Goal: Answer question/provide support: Share knowledge or assist other users

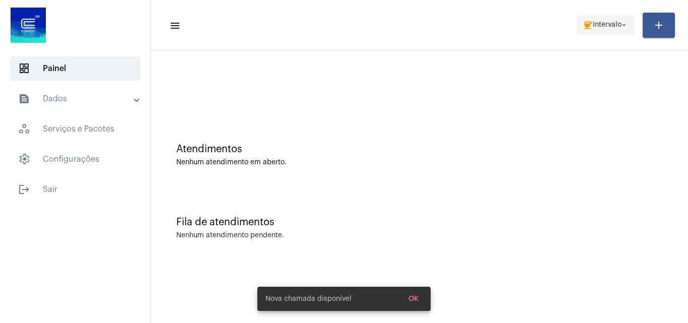
click at [595, 29] on span "coffee Intervalo arrow_drop_down" at bounding box center [606, 25] width 46 height 18
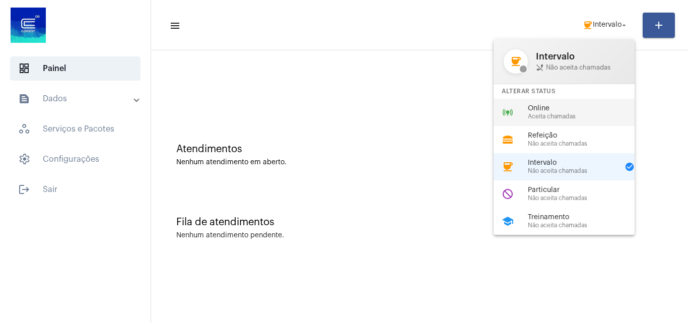
click at [570, 103] on div "online_prediction Online Aceita chamadas" at bounding box center [572, 112] width 157 height 27
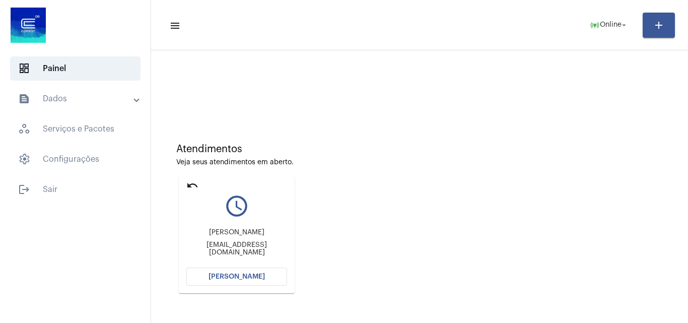
click at [228, 271] on button "[PERSON_NAME]" at bounding box center [236, 277] width 101 height 18
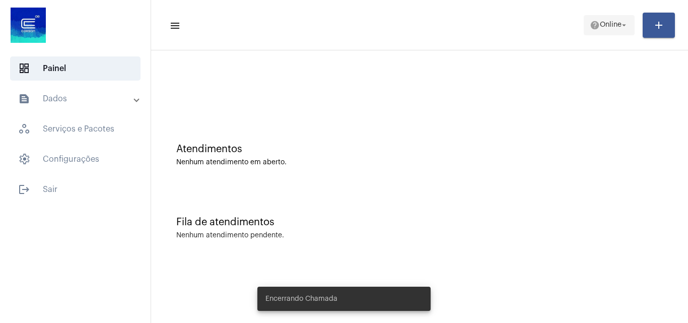
click at [620, 23] on mat-icon "arrow_drop_down" at bounding box center [624, 25] width 9 height 9
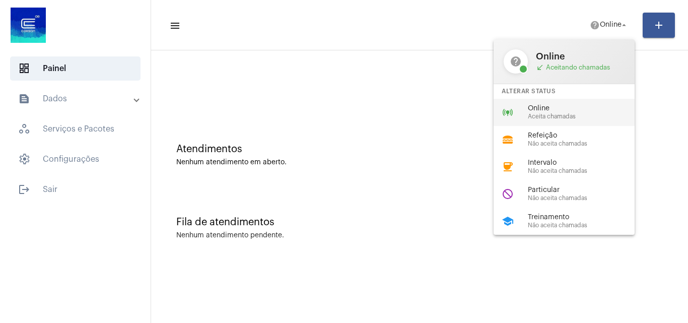
click at [590, 112] on span "Online" at bounding box center [585, 109] width 115 height 8
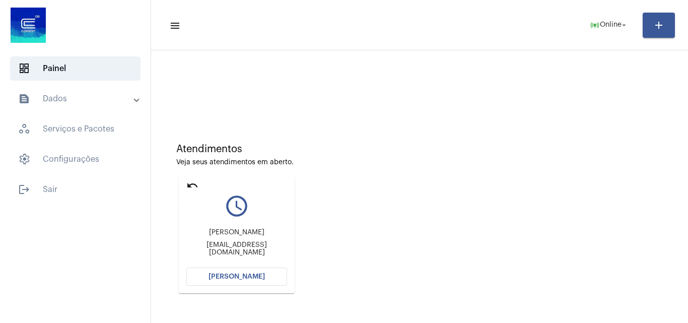
click at [188, 186] on mat-icon "undo" at bounding box center [192, 185] width 12 height 12
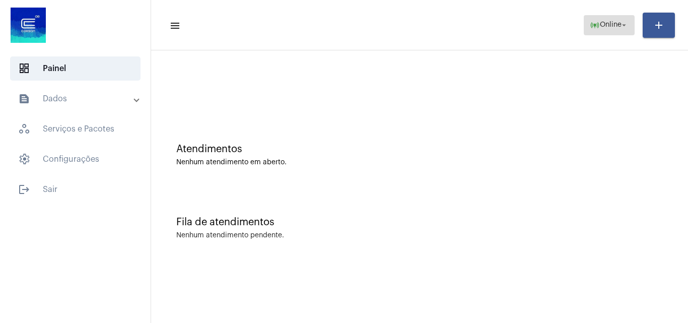
click at [590, 19] on span "online_prediction Online arrow_drop_down" at bounding box center [609, 25] width 39 height 18
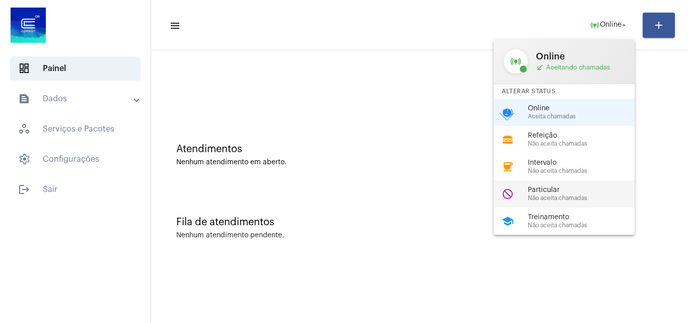
click at [559, 192] on span "Particular" at bounding box center [585, 190] width 115 height 8
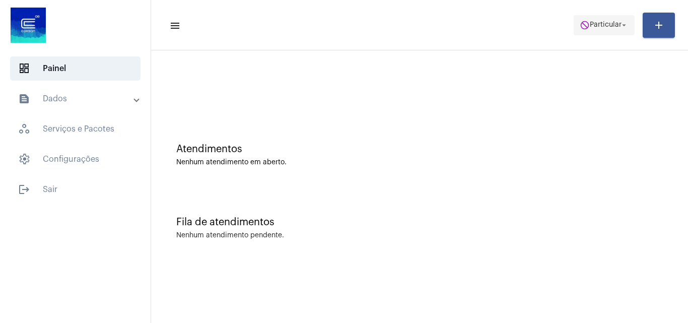
click at [584, 30] on span "do_not_disturb Particular arrow_drop_down" at bounding box center [604, 25] width 49 height 18
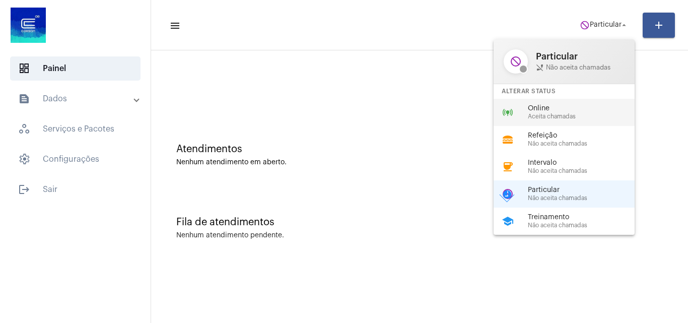
click at [564, 118] on span "Aceita chamadas" at bounding box center [585, 116] width 115 height 7
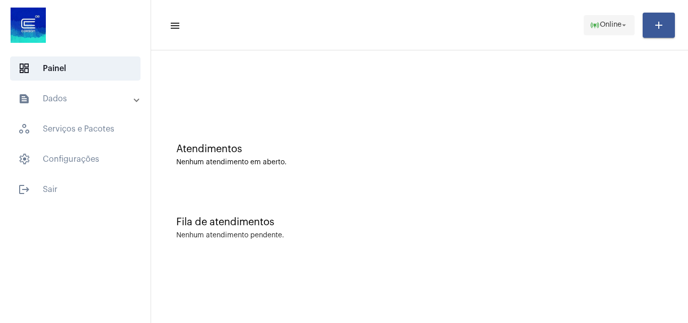
click at [613, 28] on span "Online" at bounding box center [611, 25] width 22 height 7
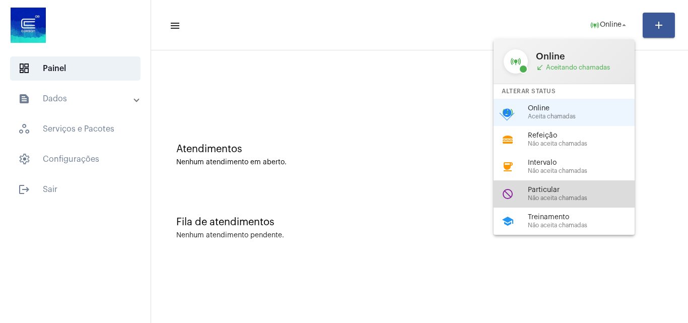
click at [568, 202] on div "do_not_disturb Particular Não aceita chamadas" at bounding box center [572, 193] width 157 height 27
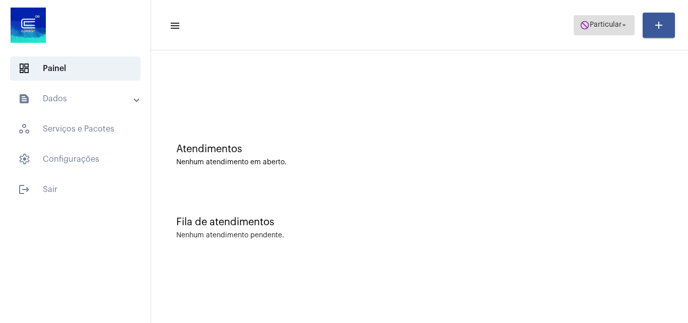
click at [580, 26] on mat-icon "do_not_disturb" at bounding box center [585, 25] width 10 height 10
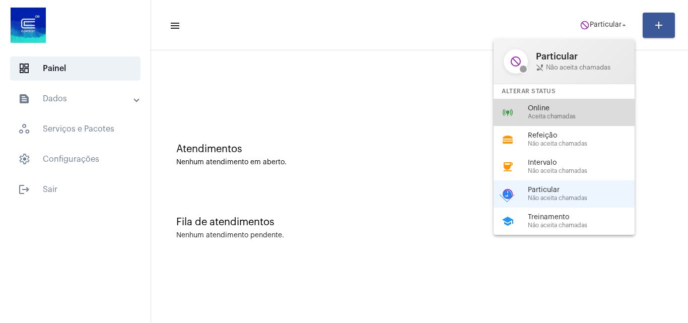
click at [555, 105] on span "Online" at bounding box center [585, 109] width 115 height 8
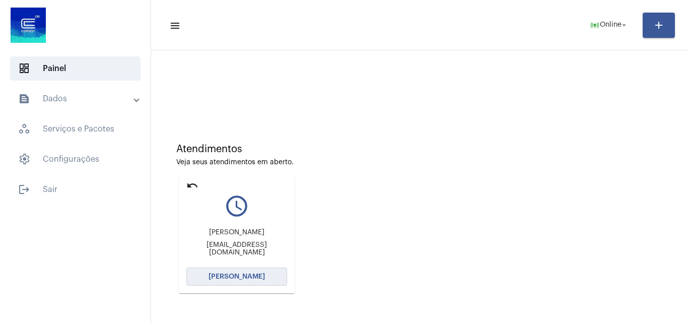
click at [241, 279] on span "[PERSON_NAME]" at bounding box center [237, 276] width 56 height 7
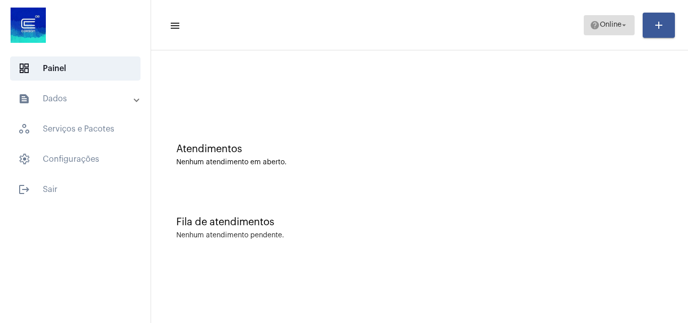
click at [596, 26] on mat-icon "help" at bounding box center [595, 25] width 10 height 10
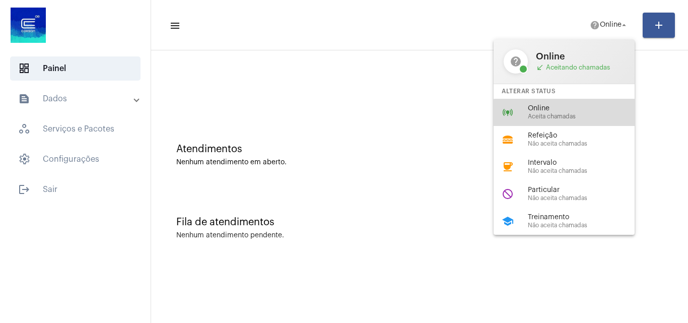
click at [573, 117] on span "Aceita chamadas" at bounding box center [585, 116] width 115 height 7
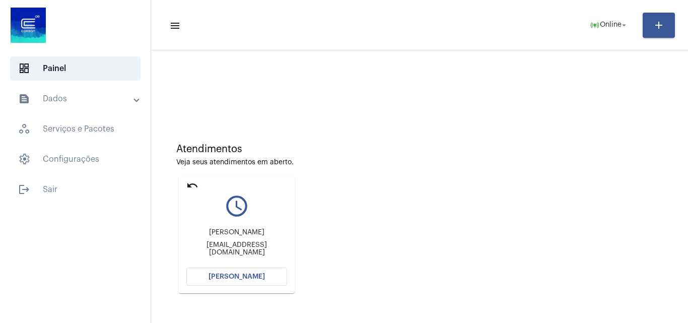
click at [120, 106] on mat-expansion-panel-header "text_snippet_outlined Dados" at bounding box center [78, 99] width 145 height 24
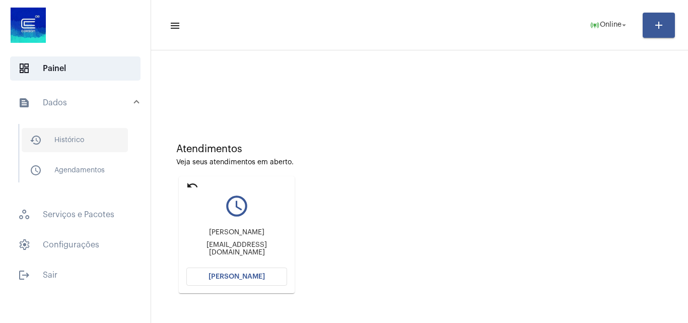
click at [70, 143] on span "history_outlined Histórico" at bounding box center [75, 140] width 106 height 24
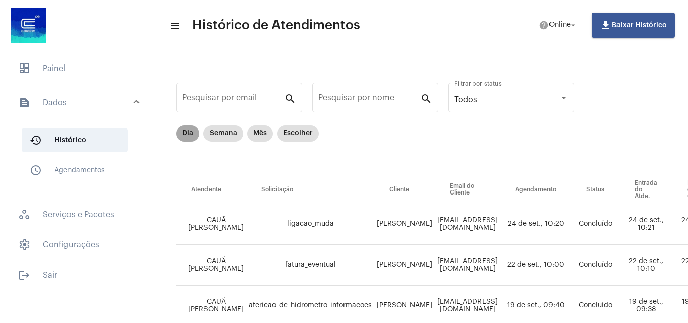
click at [188, 134] on mat-chip "Dia" at bounding box center [187, 133] width 23 height 16
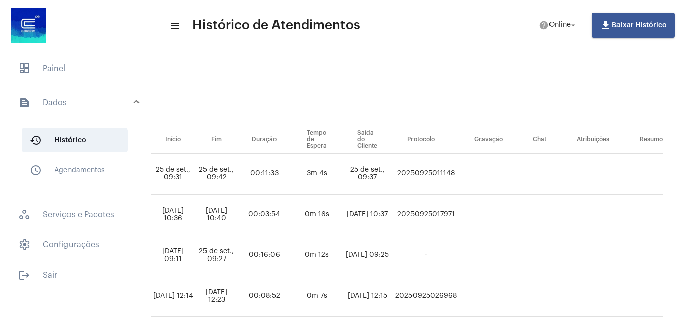
scroll to position [101, 546]
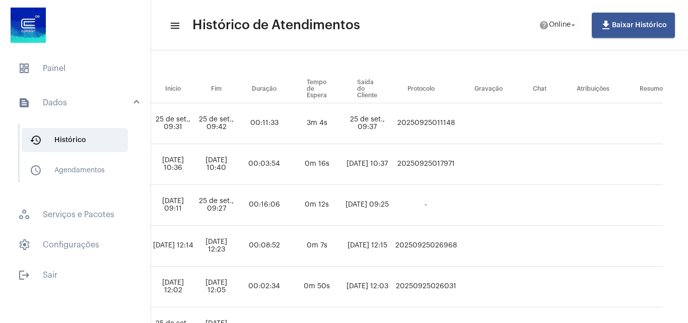
click at [460, 246] on td "20250925026968" at bounding box center [425, 246] width 67 height 41
copy td "20250925026968"
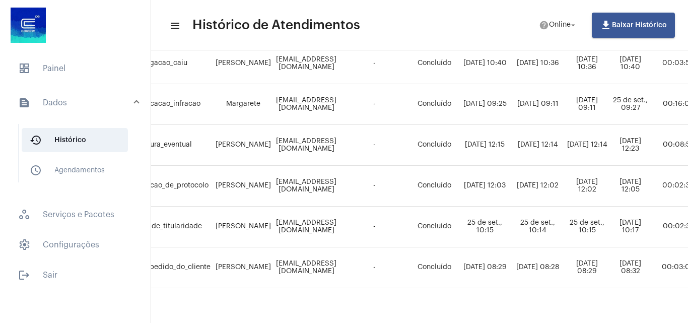
scroll to position [202, 72]
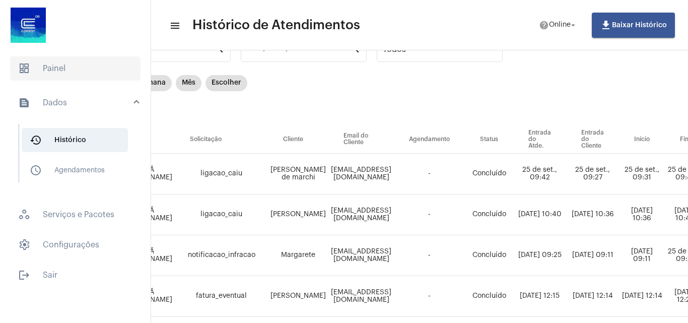
click at [65, 67] on span "dashboard Painel" at bounding box center [75, 68] width 130 height 24
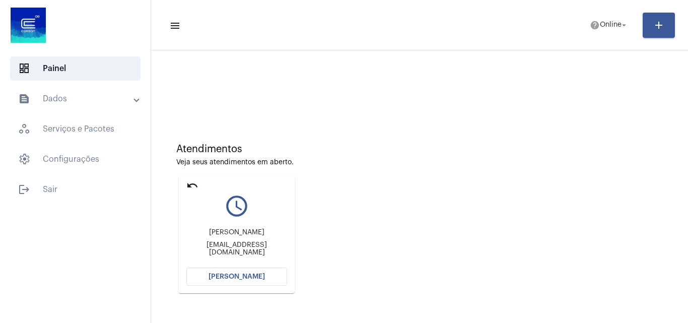
click at [251, 276] on span "[PERSON_NAME]" at bounding box center [237, 276] width 56 height 7
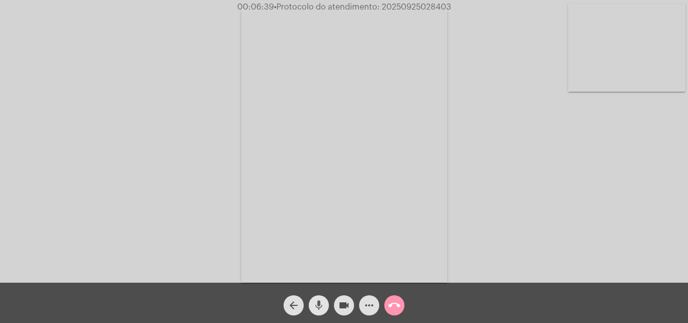
click at [319, 302] on mat-icon "mic" at bounding box center [319, 305] width 12 height 12
click at [338, 306] on mat-icon "videocam" at bounding box center [344, 305] width 12 height 12
click at [322, 301] on mat-icon "mic_off" at bounding box center [319, 305] width 12 height 12
click at [339, 305] on mat-icon "videocam_off" at bounding box center [344, 305] width 12 height 12
click at [320, 309] on mat-icon "mic" at bounding box center [319, 305] width 12 height 12
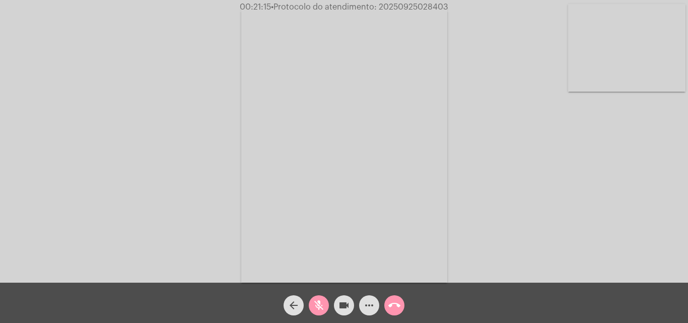
click at [319, 299] on mat-icon "mic_off" at bounding box center [319, 305] width 12 height 12
click at [403, 8] on span "• Protocolo do atendimento: 20250925028403" at bounding box center [361, 7] width 177 height 8
copy span "20250925028403"
click at [396, 298] on span "call_end" at bounding box center [394, 305] width 12 height 20
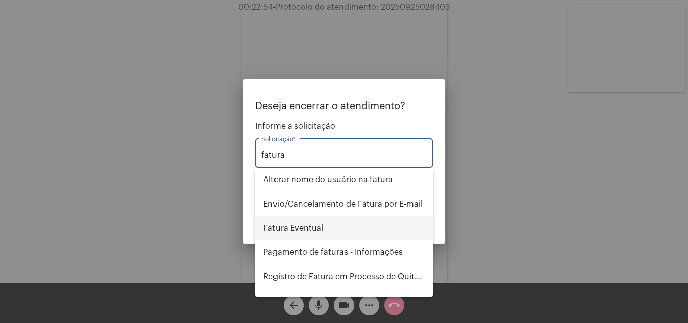
click at [311, 228] on span "Fatura Eventual" at bounding box center [344, 228] width 161 height 24
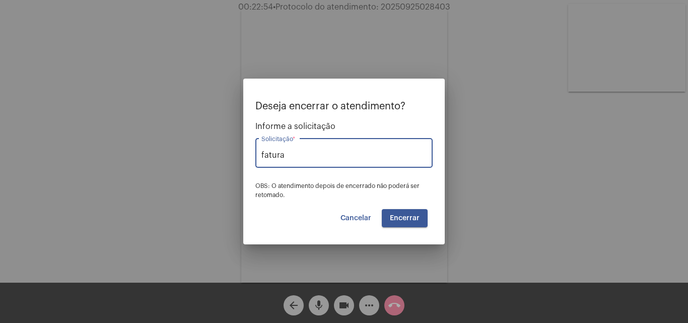
type input "Fatura Eventual"
click at [401, 220] on span "Encerrar" at bounding box center [405, 218] width 30 height 7
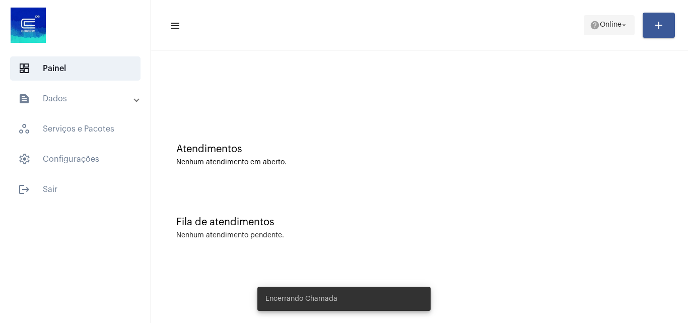
click at [610, 18] on span "help Online arrow_drop_down" at bounding box center [609, 25] width 39 height 18
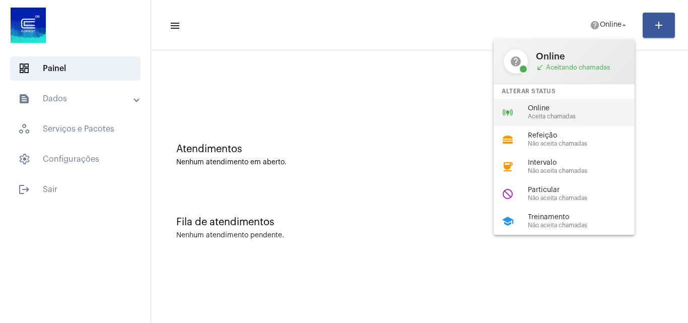
click at [582, 117] on span "Aceita chamadas" at bounding box center [585, 116] width 115 height 7
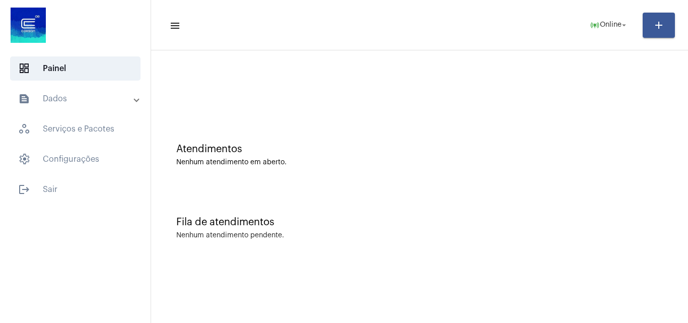
click at [558, 182] on div "Atendimentos Nenhum atendimento em aberto." at bounding box center [419, 149] width 527 height 73
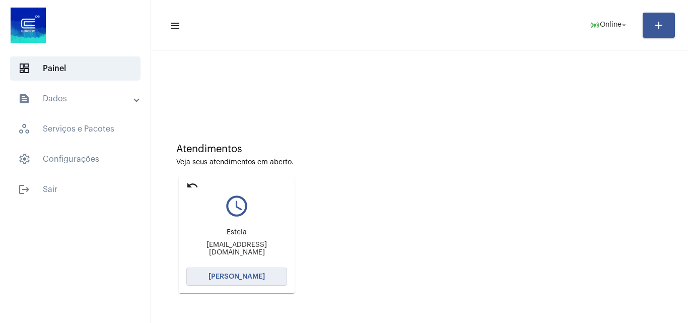
click at [249, 277] on span "Abrir Chamada" at bounding box center [237, 276] width 56 height 7
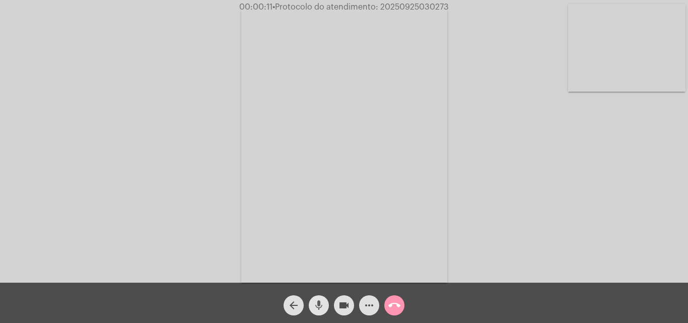
click at [321, 307] on mat-icon "mic" at bounding box center [319, 305] width 12 height 12
click at [317, 300] on mat-icon "mic_off" at bounding box center [319, 305] width 12 height 12
click at [369, 305] on mat-icon "more_horiz" at bounding box center [369, 305] width 12 height 12
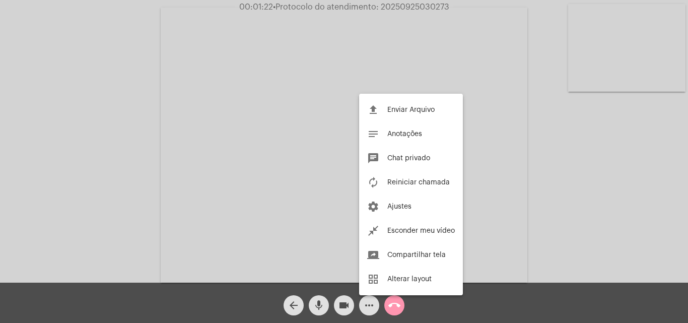
click at [172, 135] on div at bounding box center [344, 161] width 688 height 323
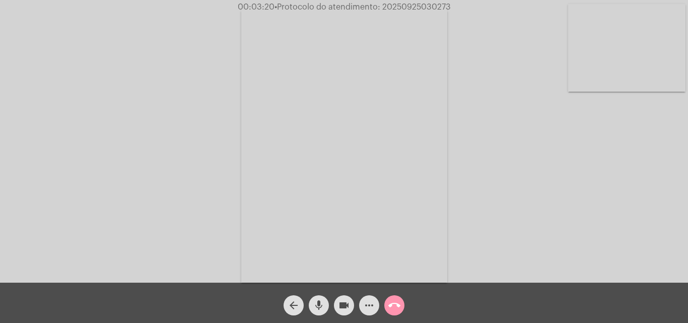
click at [398, 306] on mat-icon "call_end" at bounding box center [394, 305] width 12 height 12
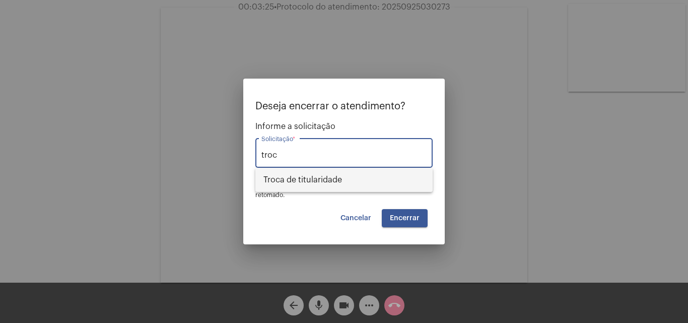
click at [354, 180] on span "Troca de titularidade" at bounding box center [344, 180] width 161 height 24
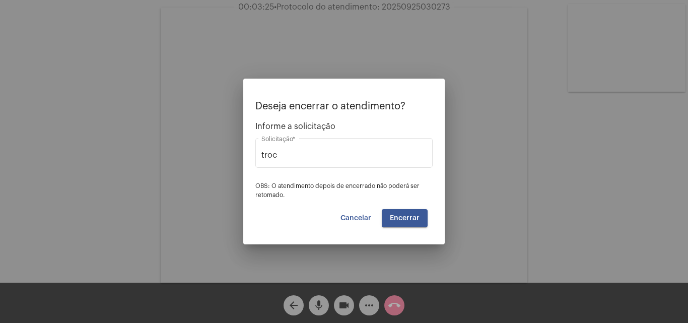
click at [362, 176] on div "troc Solicitação *" at bounding box center [343, 158] width 177 height 41
type input "Troca de titularidade"
click at [408, 218] on span "Encerrar" at bounding box center [405, 218] width 30 height 7
click at [363, 216] on span "Cancelar" at bounding box center [356, 218] width 31 height 7
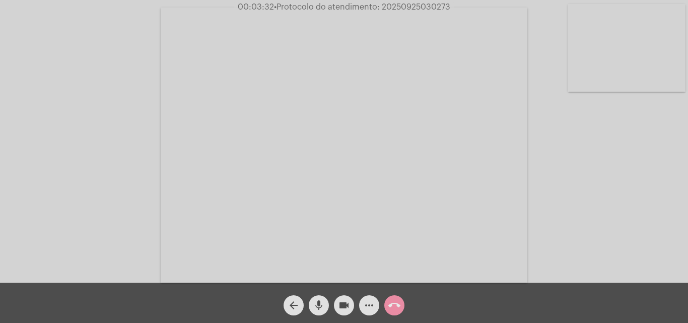
click at [297, 298] on span "arrow_back" at bounding box center [294, 305] width 12 height 20
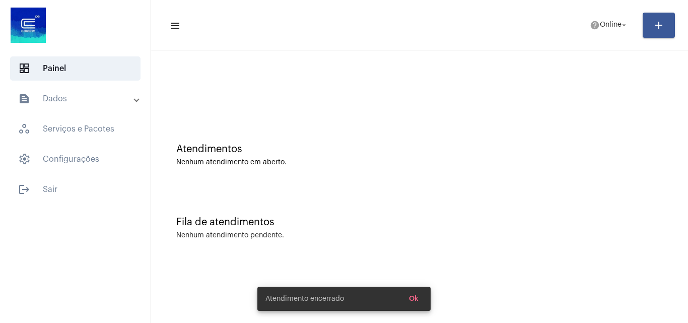
click at [418, 298] on span "Ok" at bounding box center [414, 298] width 10 height 7
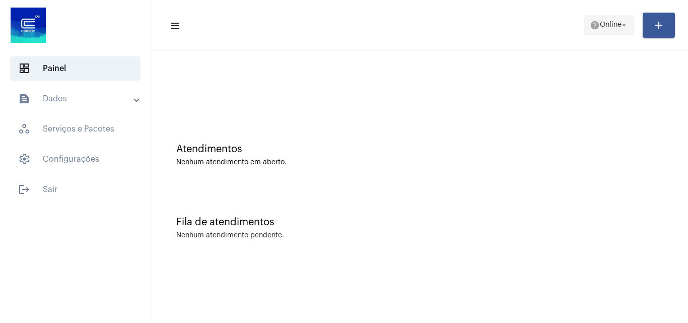
click at [596, 17] on span "help Online arrow_drop_down" at bounding box center [609, 25] width 39 height 18
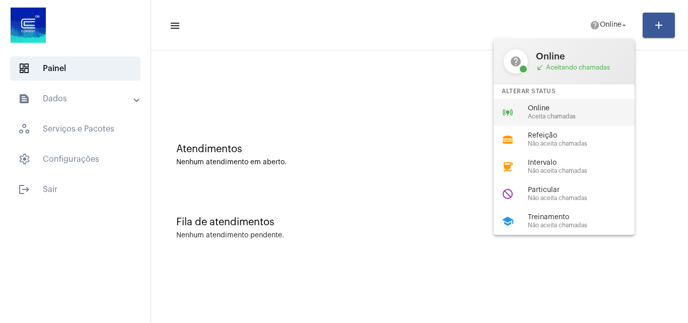
click at [552, 115] on span "Aceita chamadas" at bounding box center [585, 116] width 115 height 7
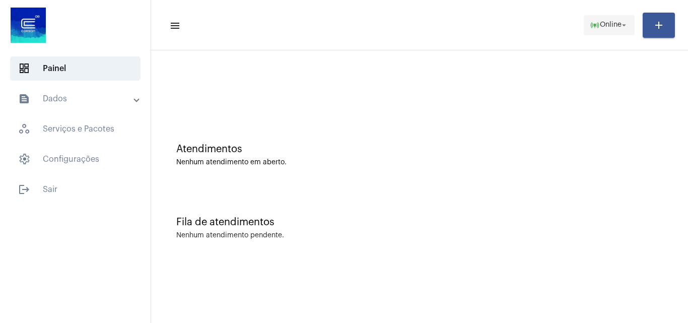
click at [606, 24] on span "Online" at bounding box center [611, 25] width 22 height 7
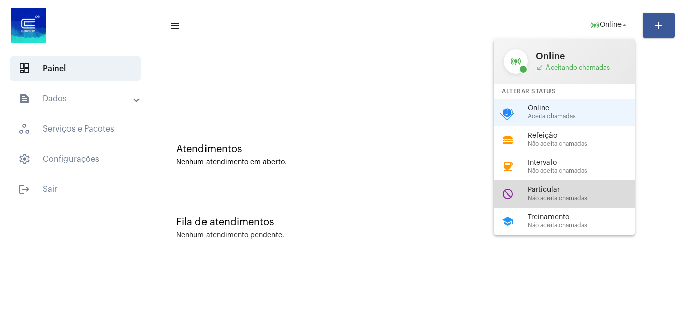
click at [567, 197] on span "Não aceita chamadas" at bounding box center [585, 198] width 115 height 7
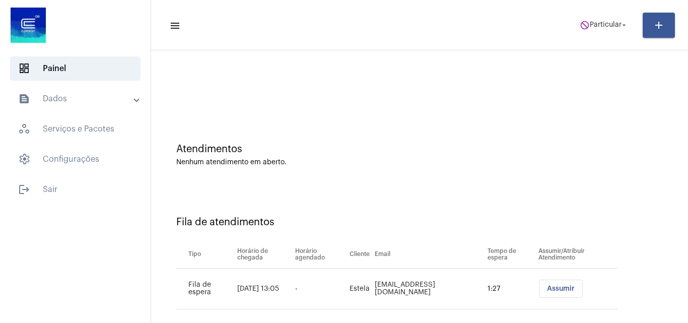
click at [557, 284] on button "Assumir" at bounding box center [561, 289] width 44 height 18
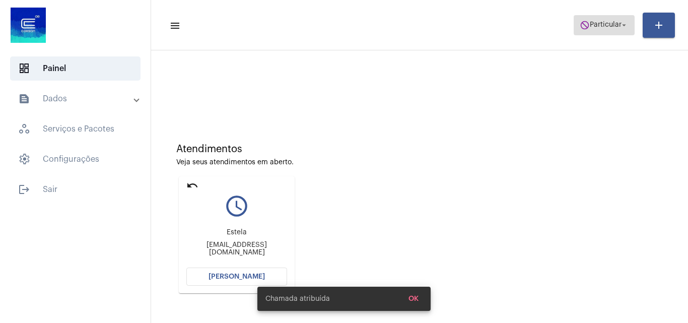
click at [583, 26] on mat-icon "do_not_disturb" at bounding box center [585, 25] width 10 height 10
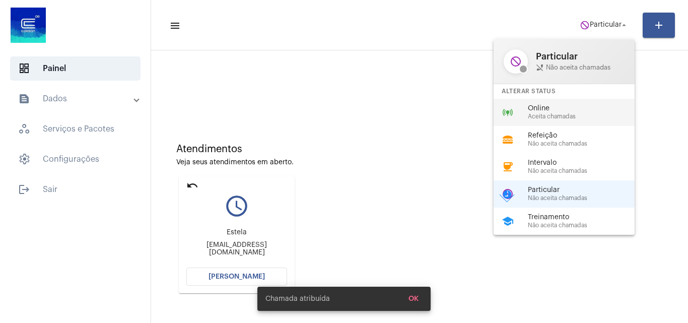
click at [578, 115] on span "Aceita chamadas" at bounding box center [585, 116] width 115 height 7
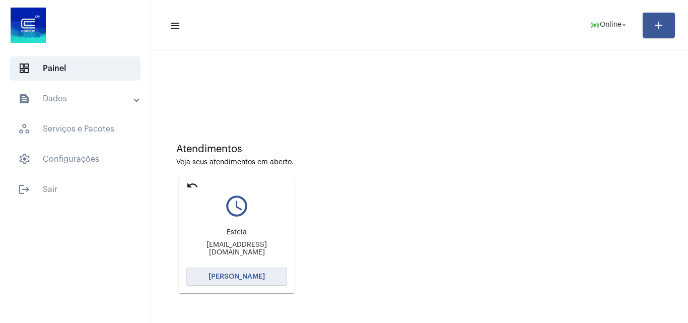
click at [241, 270] on button "Abrir Chamada" at bounding box center [236, 277] width 101 height 18
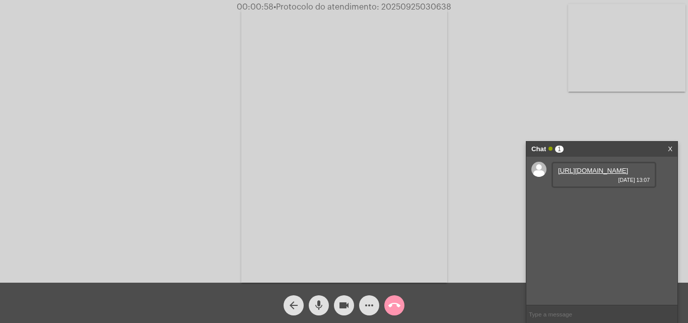
click at [580, 174] on link "https://neft-transfer-bucket.s3.amazonaws.com/temp-d2797c91-19b7-f33e-c71b-5bf0…" at bounding box center [593, 171] width 70 height 8
click at [663, 115] on div "Acessando Câmera e Microfone..." at bounding box center [344, 144] width 686 height 283
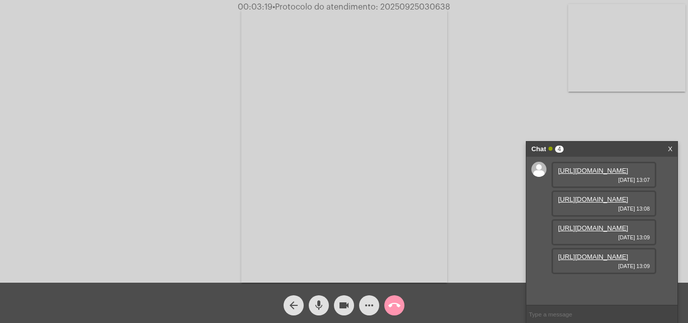
click at [587, 195] on link "https://neft-transfer-bucket.s3.amazonaws.com/temp-bc959a99-b854-b09a-c496-fba9…" at bounding box center [593, 199] width 70 height 8
click at [595, 115] on div "Acessando Câmera e Microfone..." at bounding box center [344, 144] width 686 height 283
click at [586, 232] on link "https://neft-transfer-bucket.s3.amazonaws.com/temp-04a06c80-9bf8-1d6c-3771-ffd0…" at bounding box center [593, 228] width 70 height 8
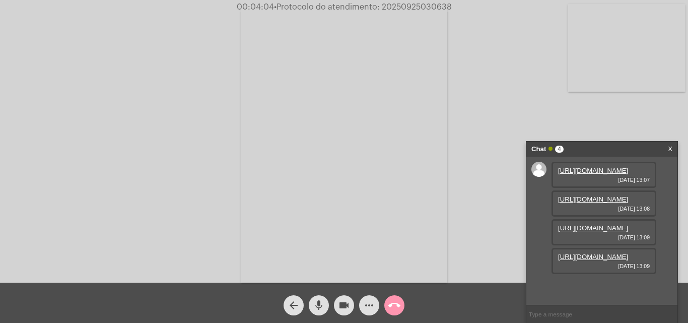
click at [605, 119] on div "Acessando Câmera e Microfone..." at bounding box center [344, 144] width 686 height 283
click at [607, 260] on link "https://neft-transfer-bucket.s3.amazonaws.com/temp-1065b80e-6f35-dc99-92d1-0c42…" at bounding box center [593, 257] width 70 height 8
click at [621, 152] on div "Chat 4" at bounding box center [592, 149] width 120 height 15
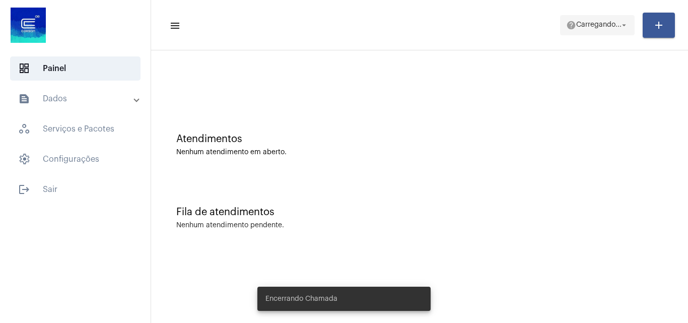
click at [585, 24] on span "Carregando..." at bounding box center [598, 25] width 45 height 7
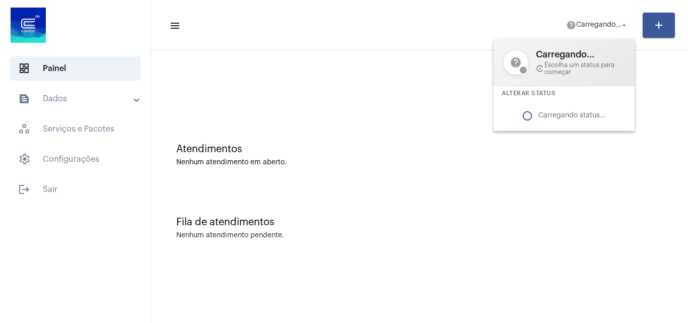
click at [586, 26] on div at bounding box center [344, 161] width 688 height 323
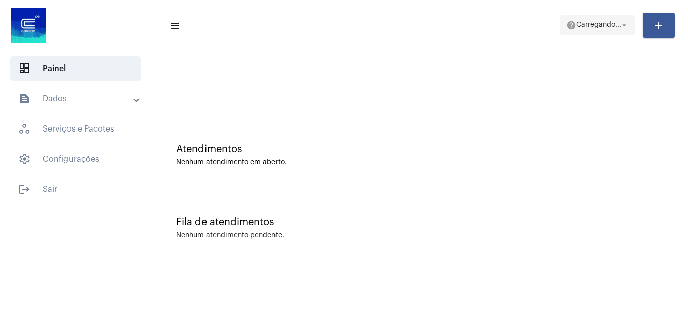
click at [594, 19] on span "help Carregando... arrow_drop_down" at bounding box center [597, 25] width 62 height 18
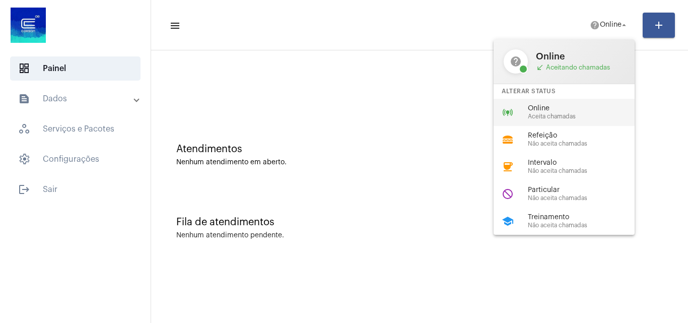
click at [545, 107] on span "Online" at bounding box center [585, 109] width 115 height 8
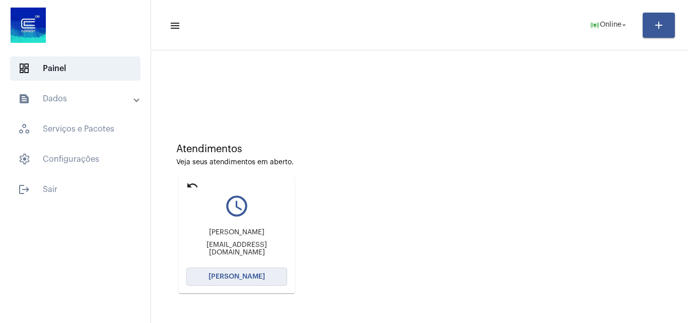
click at [240, 277] on span "[PERSON_NAME]" at bounding box center [237, 276] width 56 height 7
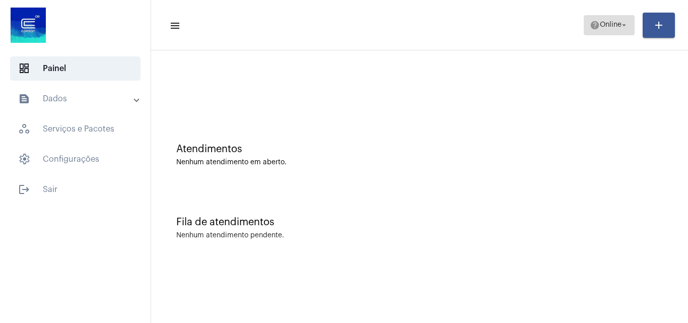
click at [584, 24] on button "help Online arrow_drop_down" at bounding box center [609, 25] width 51 height 20
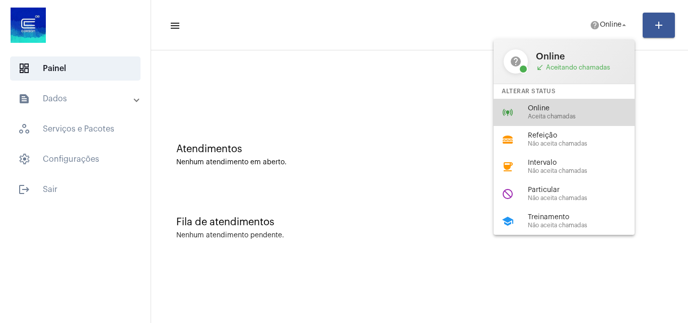
click at [563, 114] on span "Aceita chamadas" at bounding box center [585, 116] width 115 height 7
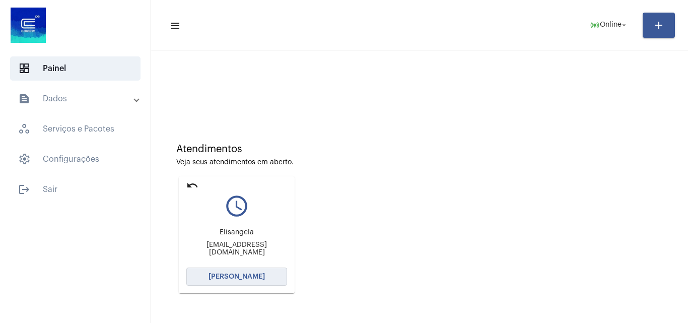
click at [224, 277] on span "Abrir Chamada" at bounding box center [237, 276] width 56 height 7
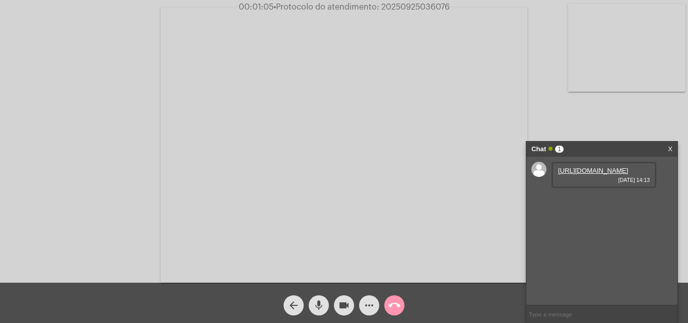
click at [596, 174] on link "https://neft-transfer-bucket.s3.amazonaws.com/temp-39a34f76-4c9d-0485-2521-e954…" at bounding box center [593, 171] width 70 height 8
click at [325, 300] on button "mic" at bounding box center [319, 305] width 20 height 20
click at [317, 304] on mat-icon "mic_off" at bounding box center [319, 305] width 12 height 12
click at [571, 203] on link "https://neft-transfer-bucket.s3.amazonaws.com/temp-ed144b2e-3c5c-bf2e-2c03-a510…" at bounding box center [593, 199] width 70 height 8
click at [316, 304] on mat-icon "mic" at bounding box center [319, 305] width 12 height 12
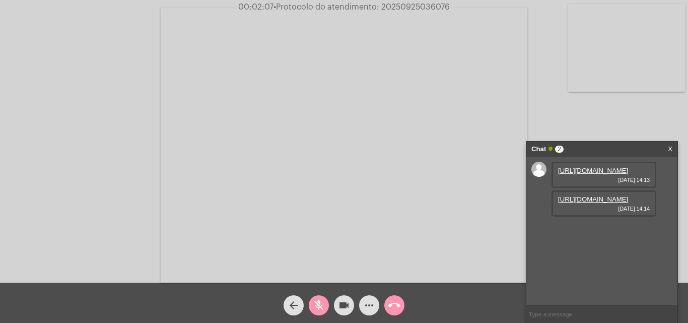
click at [315, 299] on span "mic_off" at bounding box center [319, 305] width 12 height 20
click at [322, 304] on mat-icon "mic" at bounding box center [319, 305] width 12 height 12
click at [454, 219] on video at bounding box center [344, 145] width 367 height 275
click at [207, 173] on video at bounding box center [174, 144] width 329 height 246
click at [319, 305] on mat-icon "mic_off" at bounding box center [319, 305] width 12 height 12
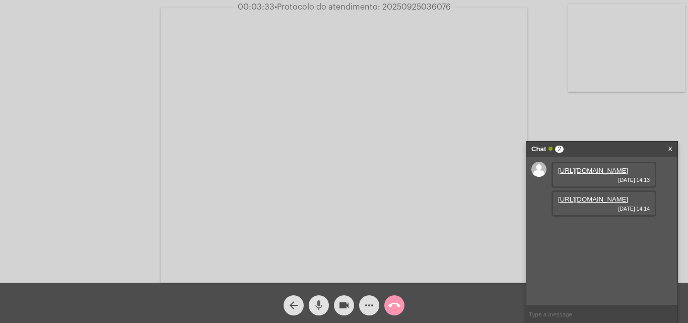
click at [320, 301] on mat-icon "mic" at bounding box center [319, 305] width 12 height 12
click at [318, 304] on mat-icon "mic_off" at bounding box center [319, 305] width 12 height 12
click at [319, 302] on mat-icon "mic" at bounding box center [319, 305] width 12 height 12
click at [316, 302] on mat-icon "mic_off" at bounding box center [319, 305] width 12 height 12
click at [593, 203] on link "https://neft-transfer-bucket.s3.amazonaws.com/temp-ed144b2e-3c5c-bf2e-2c03-a510…" at bounding box center [593, 199] width 70 height 8
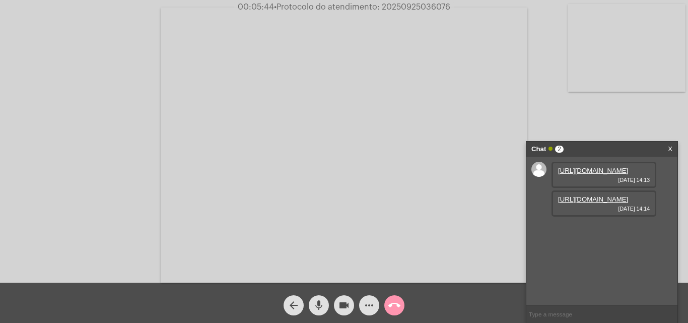
click at [602, 174] on link "https://neft-transfer-bucket.s3.amazonaws.com/temp-39a34f76-4c9d-0485-2521-e954…" at bounding box center [593, 171] width 70 height 8
drag, startPoint x: 590, startPoint y: 287, endPoint x: 596, endPoint y: 288, distance: 6.1
click at [602, 282] on div "53 991658888 25/09/2025 14:23" at bounding box center [604, 268] width 105 height 26
click at [417, 1] on div "Acessando Câmera e Microfone..." at bounding box center [344, 141] width 688 height 283
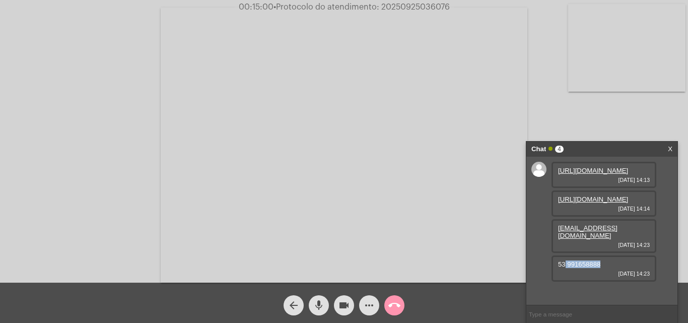
click at [415, 3] on span "• Protocolo do atendimento: 20250925036076" at bounding box center [362, 7] width 176 height 8
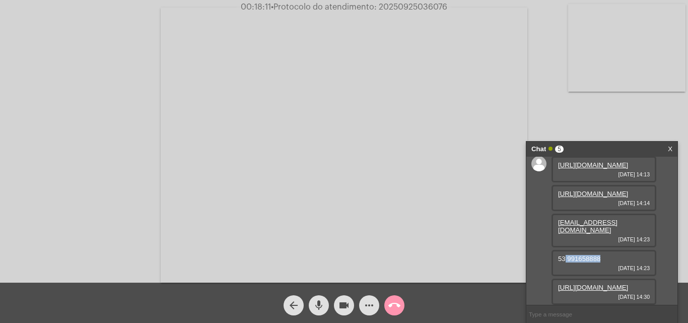
scroll to position [74, 0]
click at [567, 284] on link "https://neft-transfer-bucket.s3.amazonaws.com/temp-ff16157f-c0d3-52a9-8115-d1a2…" at bounding box center [593, 288] width 70 height 8
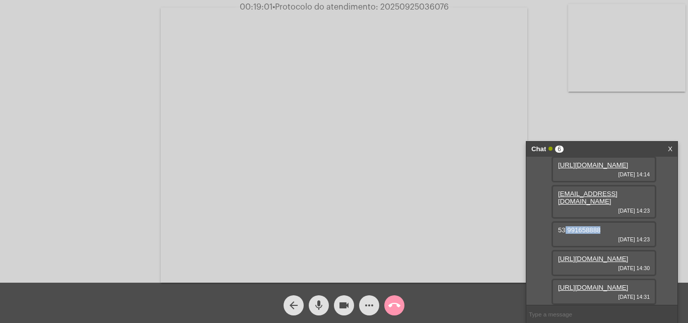
click at [595, 284] on link "https://neft-transfer-bucket.s3.amazonaws.com/temp-d101a619-8bad-aa01-a55a-97ae…" at bounding box center [593, 288] width 70 height 8
click at [0, 83] on div "Acessando Câmera e Microfone..." at bounding box center [344, 141] width 688 height 283
click at [408, 5] on span "• Protocolo do atendimento: 20250925036076" at bounding box center [360, 7] width 176 height 8
click at [408, 5] on span "• Protocolo do atendimento: 20250925036076" at bounding box center [361, 7] width 176 height 8
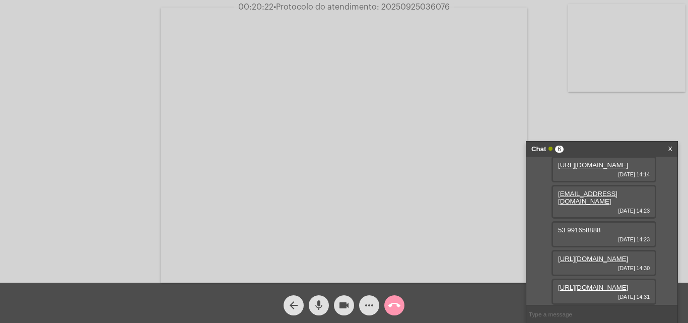
copy span "20250925036076"
click at [397, 301] on mat-icon "call_end" at bounding box center [394, 305] width 12 height 12
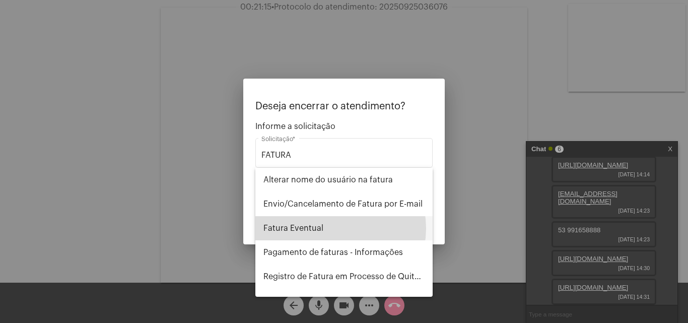
click at [336, 228] on span "Fatura Eventual" at bounding box center [344, 228] width 161 height 24
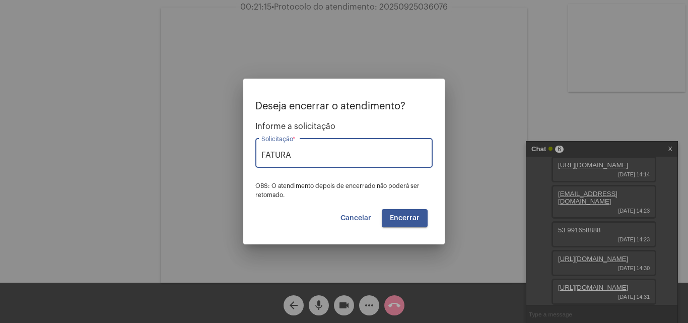
type input "Fatura Eventual"
click at [413, 218] on span "Encerrar" at bounding box center [405, 218] width 30 height 7
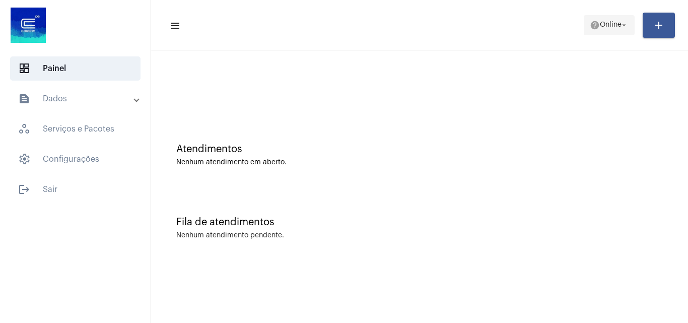
click at [608, 20] on span "help Online arrow_drop_down" at bounding box center [609, 25] width 39 height 18
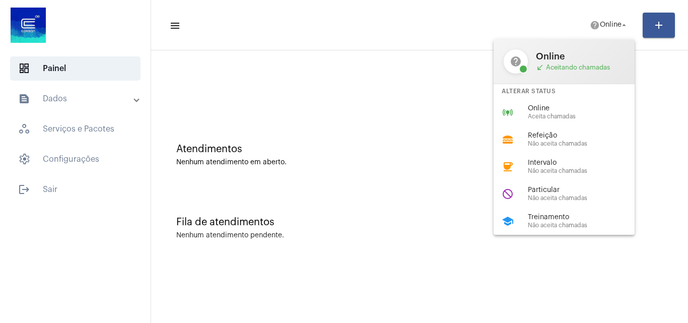
drag, startPoint x: 582, startPoint y: 113, endPoint x: 569, endPoint y: 110, distance: 13.9
click at [580, 113] on span "Aceita chamadas" at bounding box center [585, 116] width 115 height 7
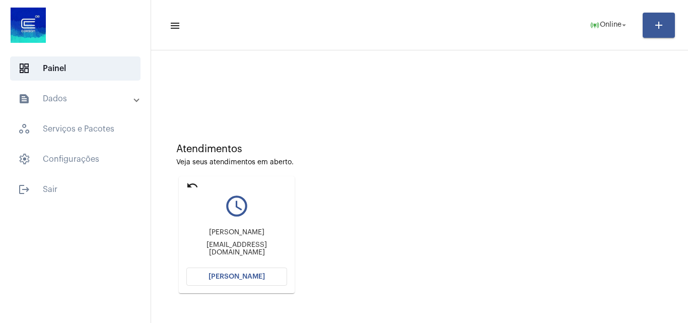
click at [248, 273] on button "Abrir Chamada" at bounding box center [236, 277] width 101 height 18
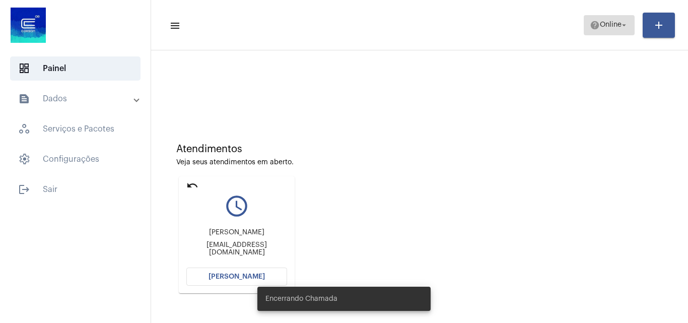
click at [625, 21] on mat-icon "arrow_drop_down" at bounding box center [624, 25] width 9 height 9
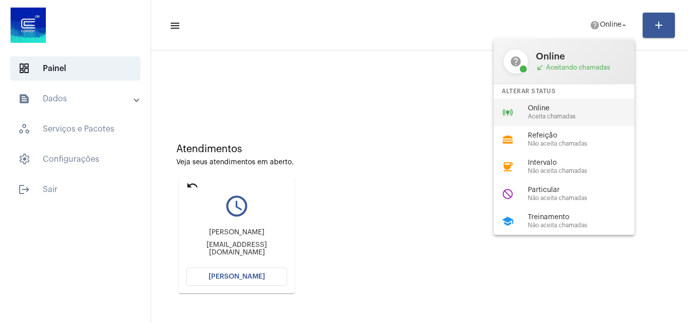
click at [567, 117] on span "Aceita chamadas" at bounding box center [585, 116] width 115 height 7
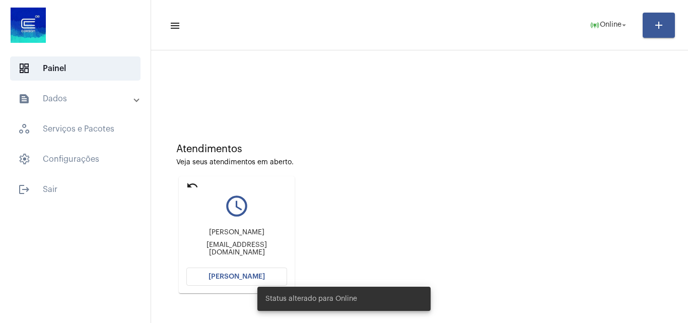
click at [234, 274] on span "[PERSON_NAME]" at bounding box center [237, 276] width 56 height 7
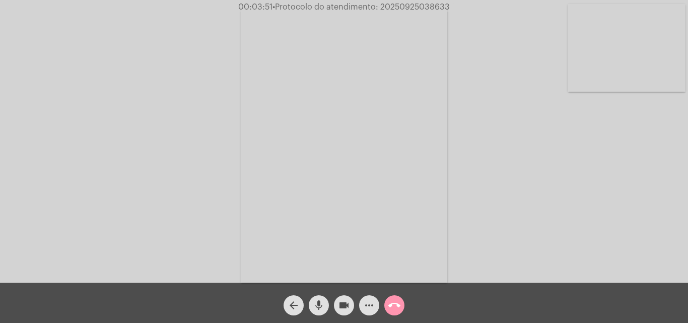
click at [318, 308] on mat-icon "mic" at bounding box center [319, 305] width 12 height 12
click at [343, 307] on mat-icon "videocam" at bounding box center [344, 305] width 12 height 12
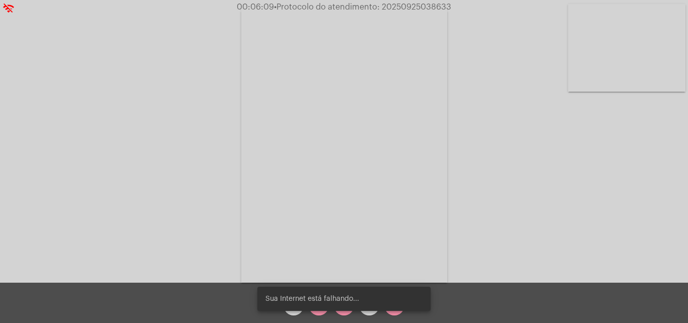
click at [315, 312] on div "Sua Internet está falhando..." at bounding box center [344, 299] width 198 height 48
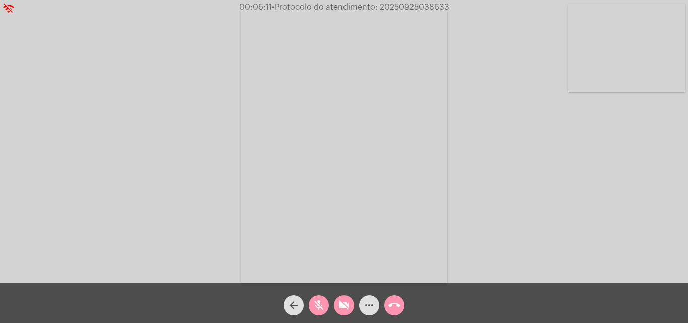
click at [321, 309] on mat-icon "mic_off" at bounding box center [319, 305] width 12 height 12
click at [340, 309] on mat-icon "videocam_off" at bounding box center [344, 305] width 12 height 12
click at [366, 306] on mat-icon "more_horiz" at bounding box center [369, 305] width 12 height 12
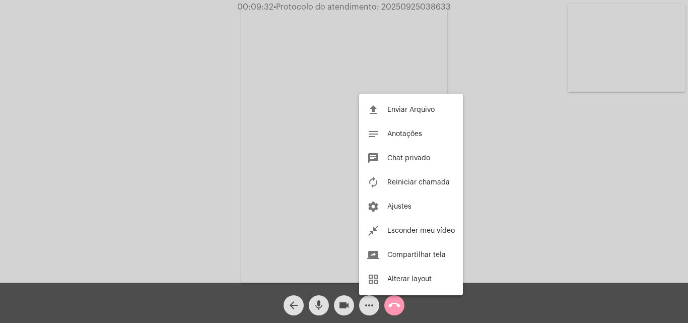
click at [166, 222] on div at bounding box center [344, 161] width 688 height 323
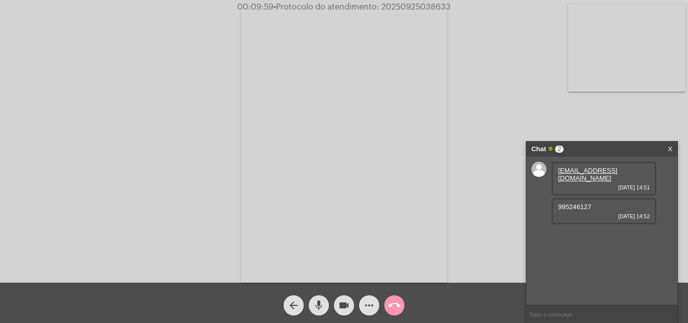
click at [570, 203] on span "995246127" at bounding box center [574, 207] width 33 height 8
copy span "995246127"
click at [403, 6] on span "• Protocolo do atendimento: 20250925038633" at bounding box center [360, 7] width 177 height 8
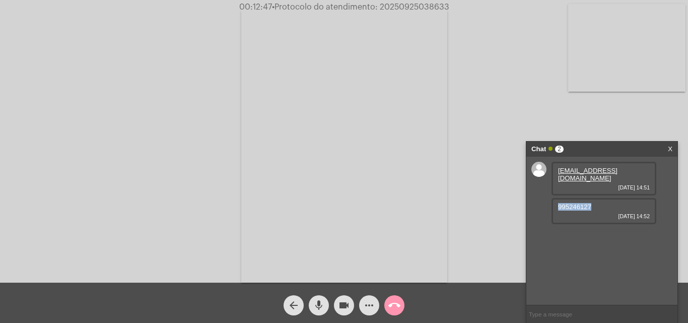
copy span "995246127"
copy span "20250925038633"
click at [567, 313] on input "text" at bounding box center [602, 314] width 151 height 18
paste input "20250925038633"
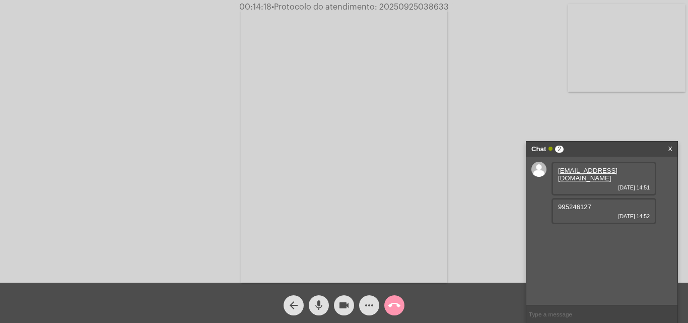
type input "20250925038633"
click at [397, 305] on mat-icon "call_end" at bounding box center [394, 305] width 12 height 12
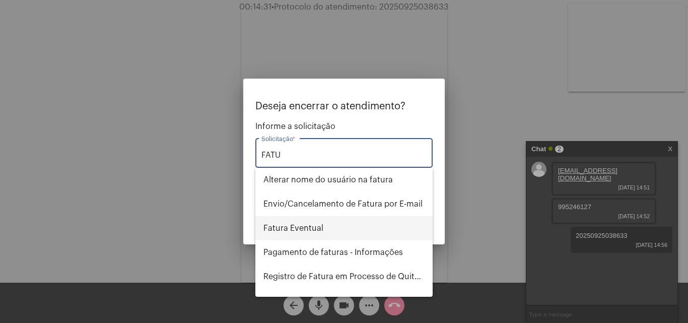
click at [315, 229] on span "Fatura Eventual" at bounding box center [344, 228] width 161 height 24
type input "Fatura Eventual"
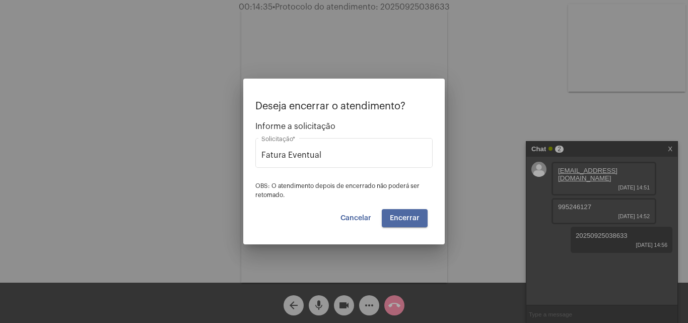
click at [403, 217] on span "Encerrar" at bounding box center [405, 218] width 30 height 7
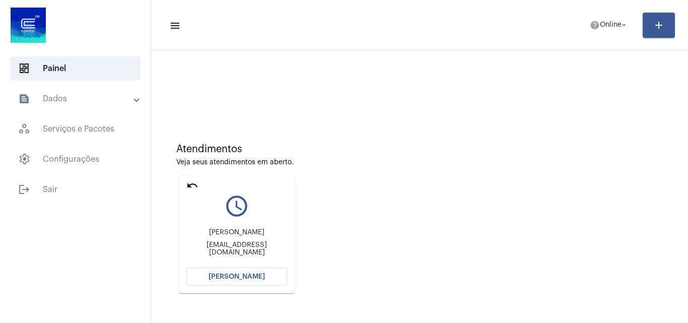
click at [234, 275] on span "[PERSON_NAME]" at bounding box center [237, 276] width 56 height 7
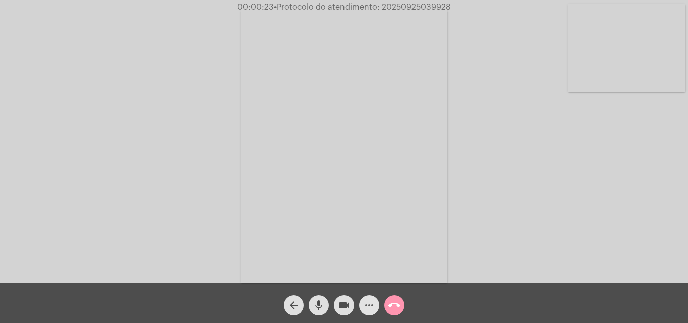
click at [363, 303] on button "more_horiz" at bounding box center [369, 305] width 20 height 20
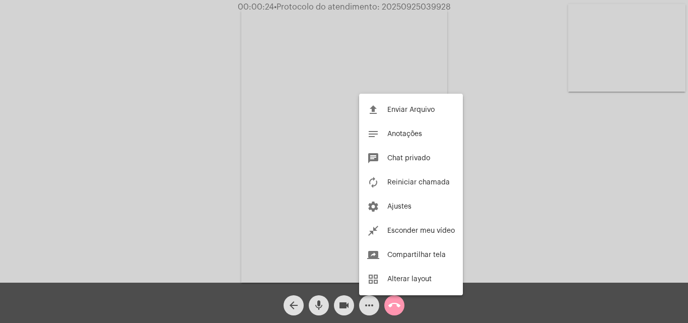
click at [107, 130] on div at bounding box center [344, 161] width 688 height 323
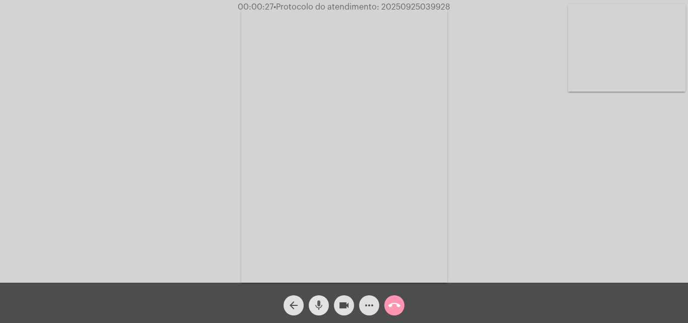
click at [319, 300] on mat-icon "mic" at bounding box center [319, 305] width 12 height 12
click at [314, 305] on mat-icon "mic_off" at bounding box center [319, 305] width 12 height 12
click at [370, 309] on mat-icon "more_horiz" at bounding box center [369, 305] width 12 height 12
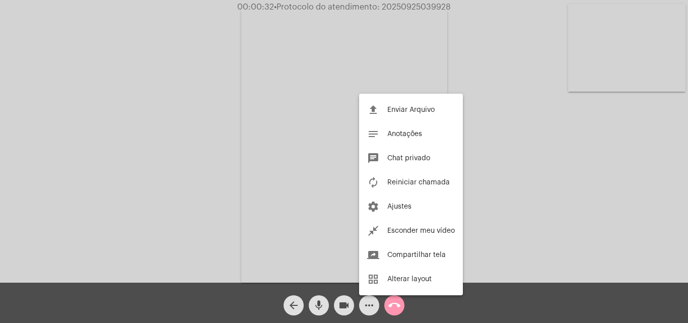
click at [218, 147] on div at bounding box center [344, 161] width 688 height 323
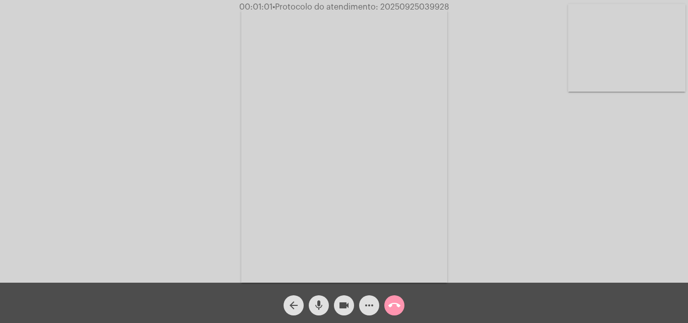
click at [317, 143] on video at bounding box center [344, 145] width 206 height 275
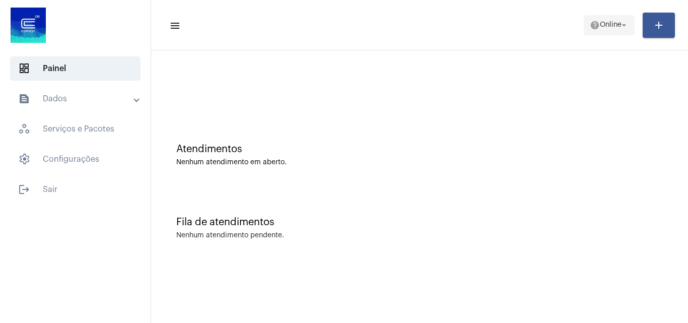
drag, startPoint x: 595, startPoint y: 14, endPoint x: 597, endPoint y: 22, distance: 7.8
click at [596, 14] on mat-toolbar-row "menu help Online arrow_drop_down add" at bounding box center [419, 25] width 537 height 32
click at [600, 24] on span "Online" at bounding box center [611, 25] width 22 height 7
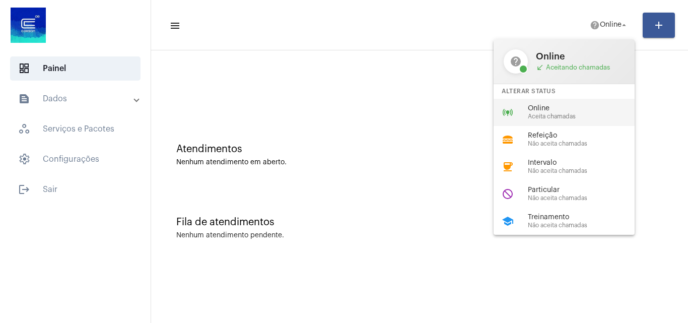
click at [582, 107] on span "Online" at bounding box center [585, 109] width 115 height 8
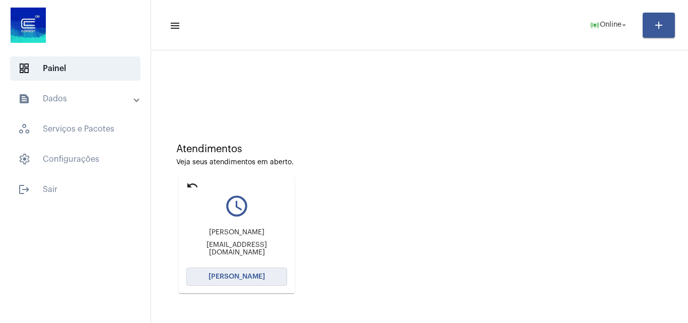
click at [232, 274] on span "[PERSON_NAME]" at bounding box center [237, 276] width 56 height 7
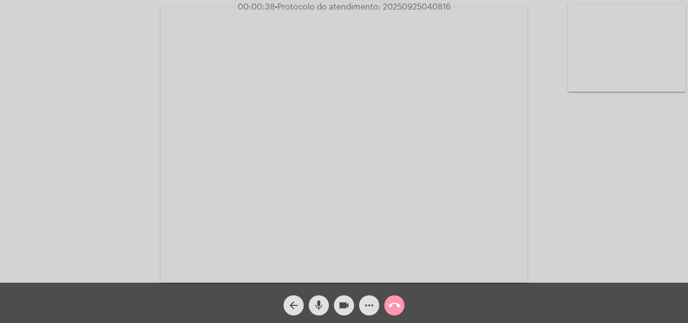
click at [620, 212] on div "Acessando Câmera e Microfone..." at bounding box center [344, 144] width 686 height 283
click at [369, 305] on mat-icon "more_horiz" at bounding box center [369, 305] width 12 height 12
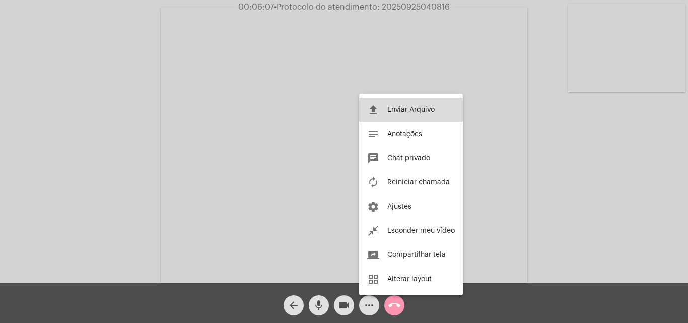
click at [391, 109] on span "Enviar Arquivo" at bounding box center [410, 109] width 47 height 7
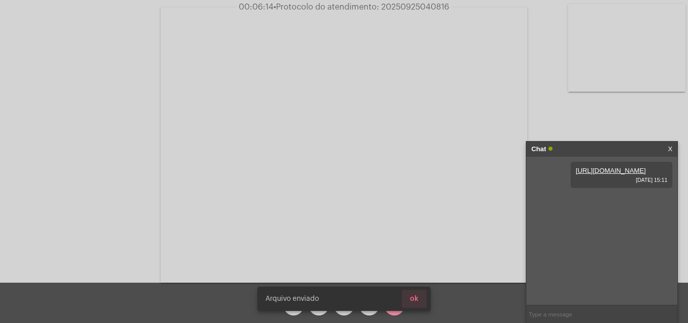
click at [422, 302] on button "ok" at bounding box center [414, 299] width 25 height 18
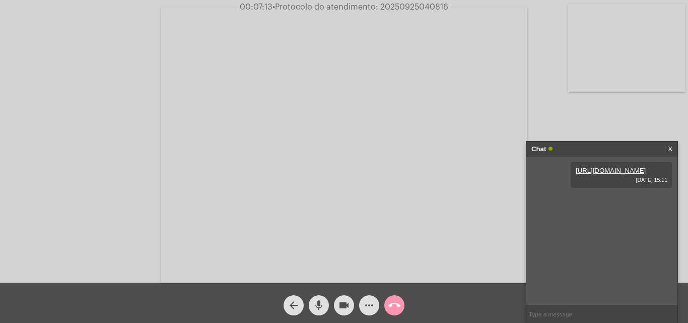
click at [552, 314] on input "text" at bounding box center [602, 314] width 151 height 18
paste input "Nome: Cia Riograndense de Saneamento C CNPJ: 92.802.784/0001-90 Instituição: BC…"
type input "Nome: Cia Riograndense de Saneamento C CNPJ: 92.802.784/0001-90 Instituição: BC…"
click at [400, 6] on span "• Protocolo do atendimento: 20250925040816" at bounding box center [363, 7] width 176 height 8
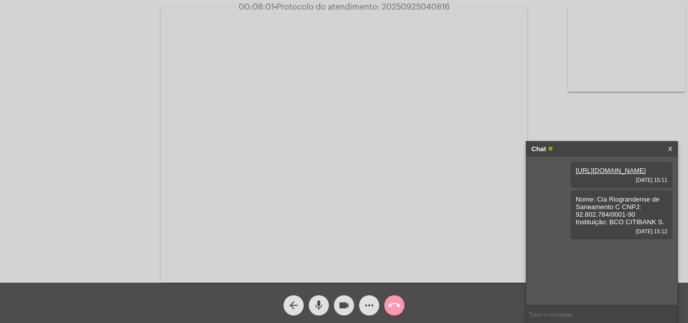
copy span "20250925040816"
click at [395, 303] on mat-icon "call_end" at bounding box center [394, 305] width 12 height 12
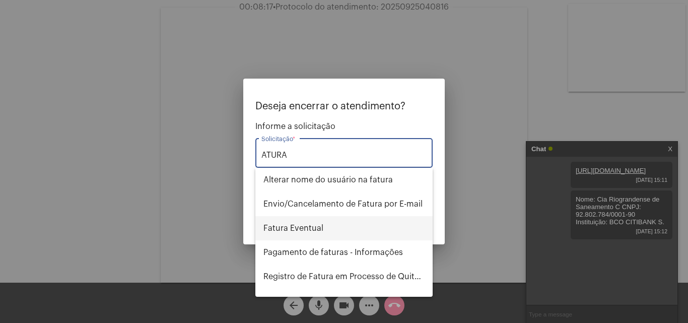
click at [309, 226] on span "Fatura Eventual" at bounding box center [344, 228] width 161 height 24
type input "Fatura Eventual"
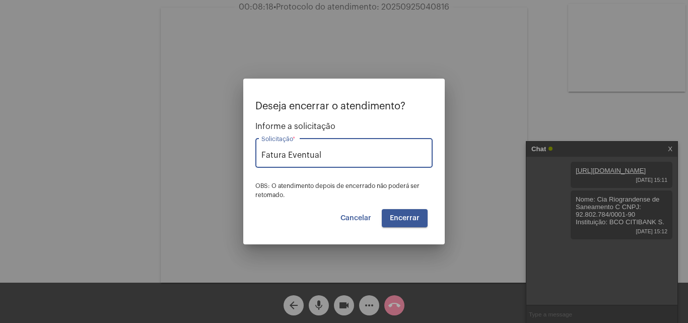
click at [397, 218] on span "Encerrar" at bounding box center [405, 218] width 30 height 7
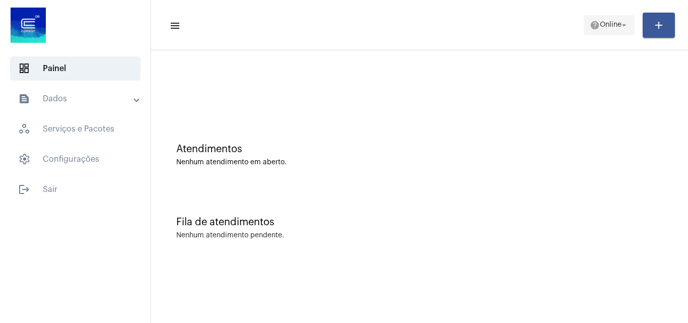
click at [590, 19] on span "help Online arrow_drop_down" at bounding box center [609, 25] width 39 height 18
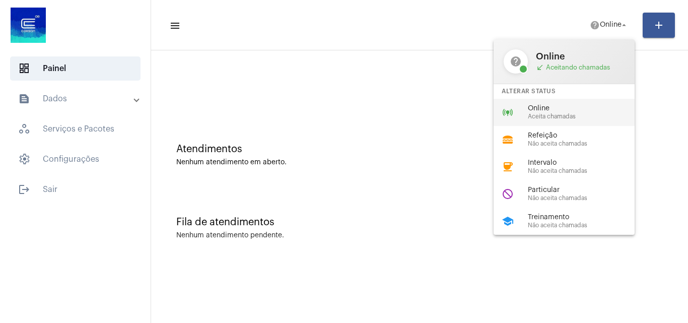
click at [581, 116] on span "Aceita chamadas" at bounding box center [585, 116] width 115 height 7
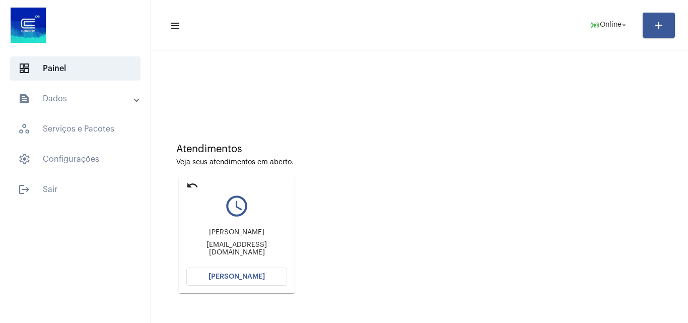
click at [215, 275] on span "[PERSON_NAME]" at bounding box center [237, 276] width 56 height 7
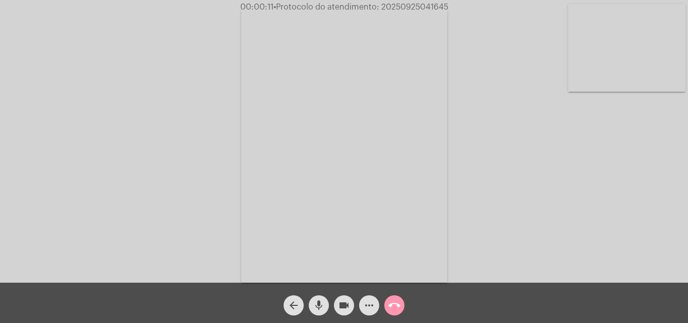
click at [295, 201] on video at bounding box center [344, 145] width 206 height 275
click at [238, 190] on video at bounding box center [154, 144] width 206 height 275
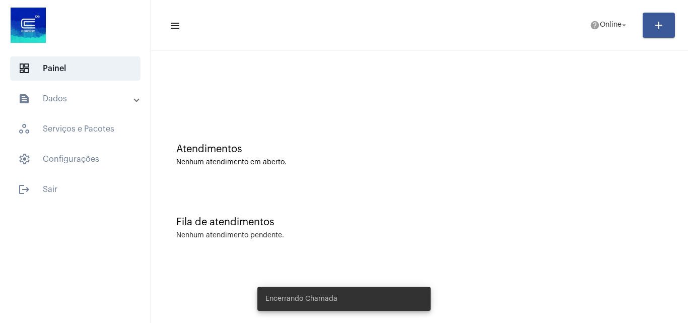
click at [578, 26] on mat-toolbar-row "menu help Online arrow_drop_down add" at bounding box center [419, 25] width 537 height 32
click at [591, 30] on span "help Online arrow_drop_down" at bounding box center [609, 25] width 39 height 18
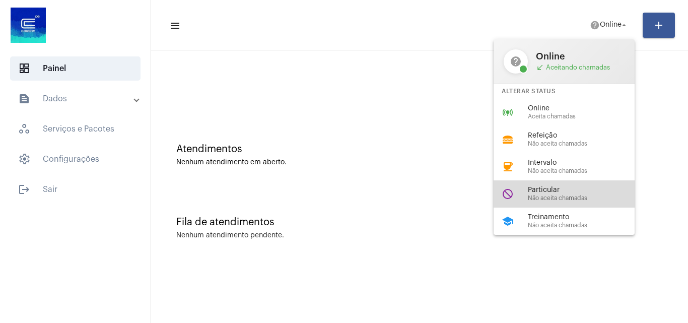
click at [570, 192] on span "Particular" at bounding box center [585, 190] width 115 height 8
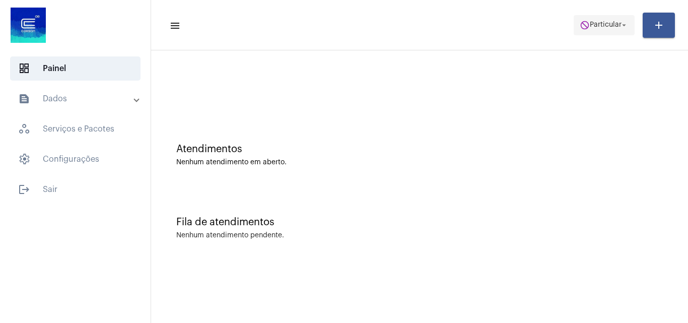
click at [617, 20] on span "do_not_disturb Particular arrow_drop_down" at bounding box center [604, 25] width 49 height 18
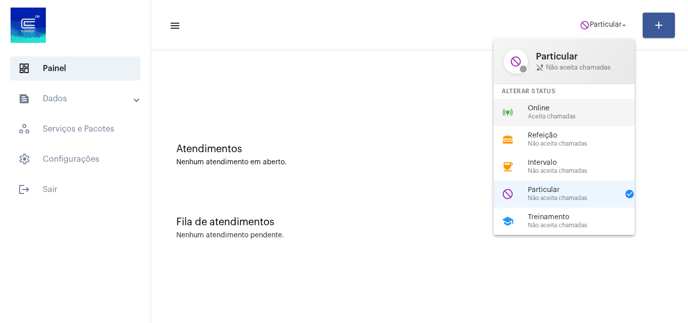
click at [575, 120] on div "online_prediction Online Aceita chamadas" at bounding box center [572, 112] width 157 height 27
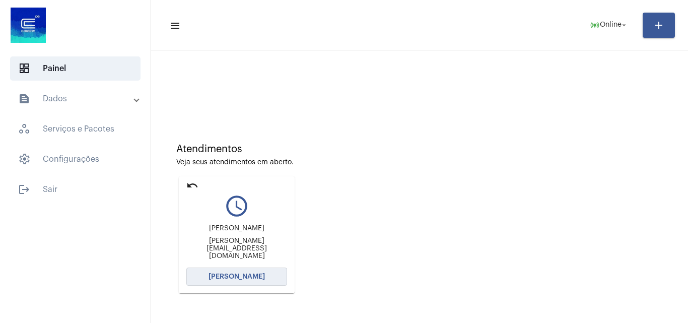
click at [247, 275] on span "[PERSON_NAME]" at bounding box center [237, 276] width 56 height 7
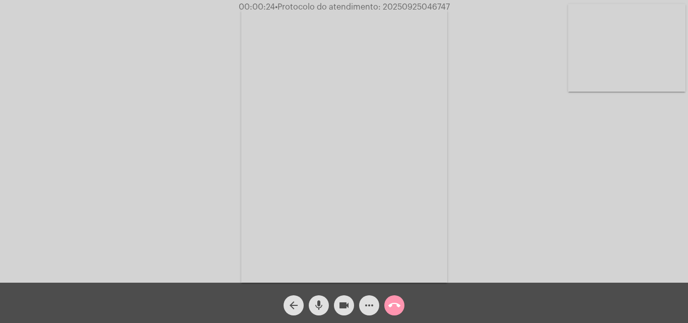
click at [539, 210] on div "Acessando Câmera e Microfone..." at bounding box center [344, 144] width 686 height 283
click at [322, 298] on span "mic" at bounding box center [319, 305] width 12 height 20
click at [113, 148] on div "Acessando Câmera e Microfone..." at bounding box center [344, 144] width 686 height 283
drag, startPoint x: 308, startPoint y: 306, endPoint x: 315, endPoint y: 307, distance: 7.6
click at [309, 306] on div "mic_off" at bounding box center [318, 302] width 25 height 25
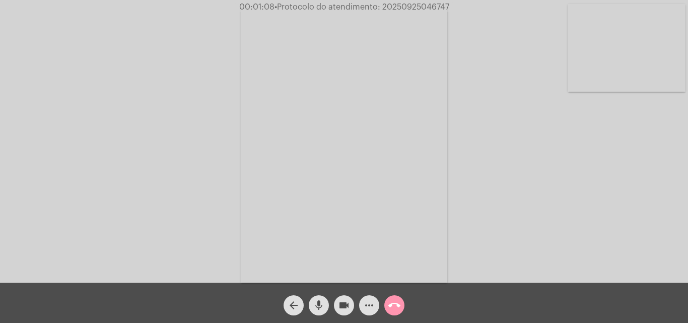
click at [316, 307] on mat-icon "mic" at bounding box center [319, 305] width 12 height 12
click at [316, 307] on mat-icon "mic_off" at bounding box center [319, 305] width 12 height 12
click at [366, 301] on mat-icon "more_horiz" at bounding box center [369, 305] width 12 height 12
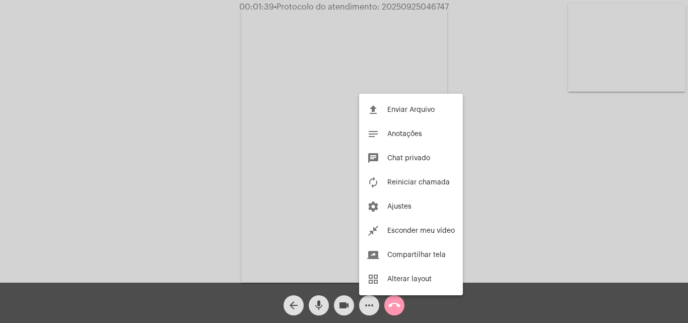
click at [185, 175] on div at bounding box center [344, 161] width 688 height 323
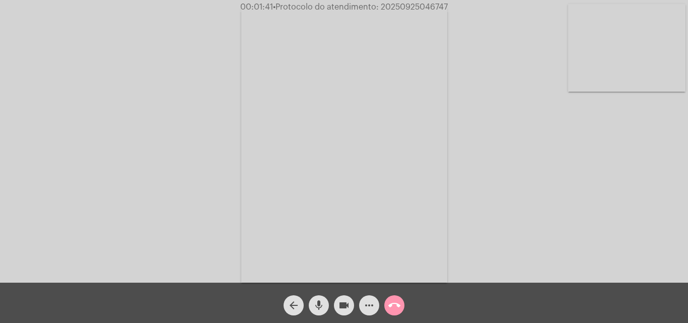
click at [311, 303] on button "mic" at bounding box center [319, 305] width 20 height 20
click at [317, 308] on mat-icon "mic_off" at bounding box center [319, 305] width 12 height 12
click at [366, 303] on mat-icon "more_horiz" at bounding box center [369, 305] width 12 height 12
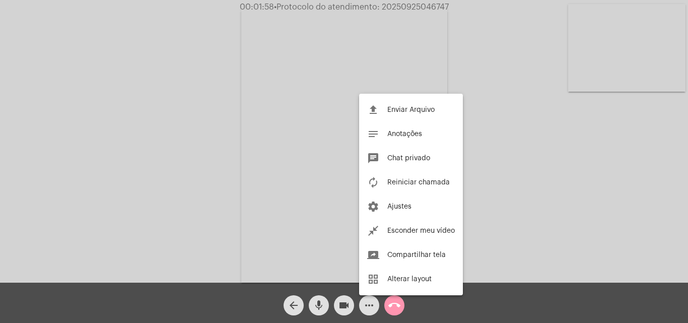
click at [244, 142] on div at bounding box center [344, 161] width 688 height 323
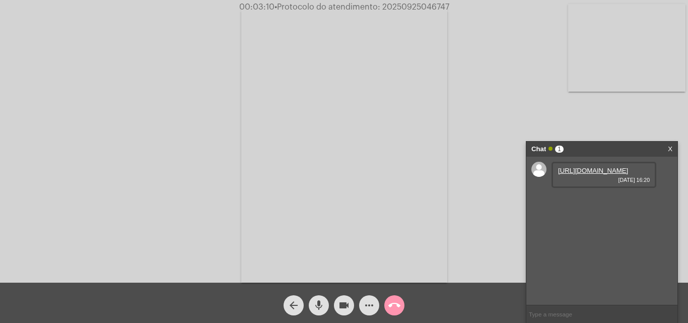
click at [606, 174] on link "https://neft-transfer-bucket.s3.amazonaws.com/temp-077fe552-be6a-9d4a-9012-9d7a…" at bounding box center [593, 171] width 70 height 8
click at [318, 303] on mat-icon "mic" at bounding box center [319, 305] width 12 height 12
click at [345, 306] on mat-icon "videocam" at bounding box center [344, 305] width 12 height 12
click at [603, 174] on link "https://neft-transfer-bucket.s3.amazonaws.com/temp-077fe552-be6a-9d4a-9012-9d7a…" at bounding box center [593, 171] width 70 height 8
click at [319, 307] on mat-icon "mic_off" at bounding box center [319, 305] width 12 height 12
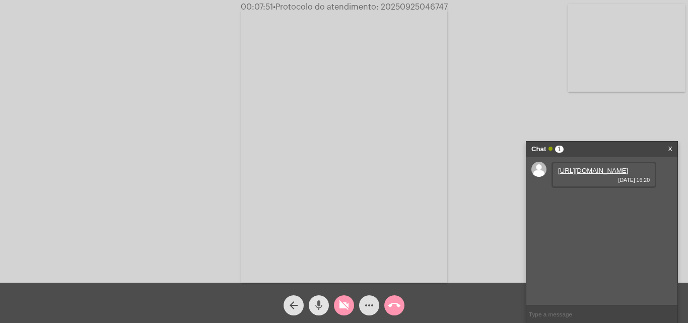
click at [322, 301] on mat-icon "mic" at bounding box center [319, 305] width 12 height 12
click at [322, 301] on mat-icon "mic_off" at bounding box center [319, 305] width 12 height 12
click at [322, 301] on mat-icon "mic" at bounding box center [319, 305] width 12 height 12
click at [348, 302] on mat-icon "videocam_off" at bounding box center [344, 305] width 12 height 12
click at [320, 296] on span "mic_off" at bounding box center [319, 305] width 12 height 20
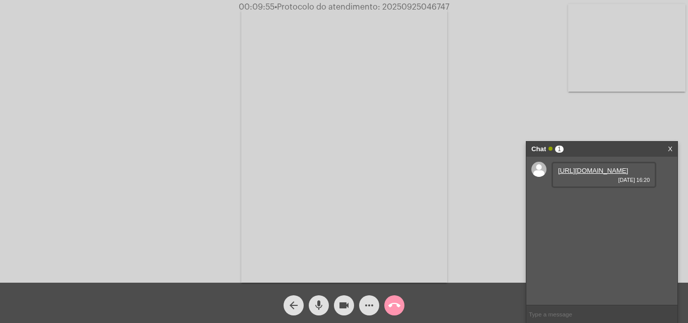
click at [316, 302] on mat-icon "mic" at bounding box center [319, 305] width 12 height 12
click at [314, 299] on mat-icon "mic_off" at bounding box center [319, 305] width 12 height 12
click at [414, 105] on video at bounding box center [344, 145] width 206 height 275
click at [410, 5] on span "• Protocolo do atendimento: 20250925046747" at bounding box center [360, 7] width 175 height 8
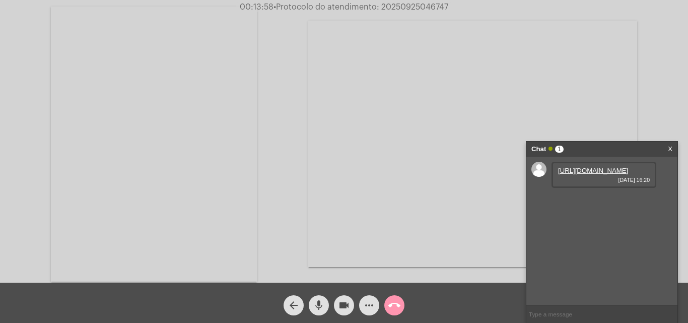
copy span "20250925046747"
click at [397, 308] on mat-icon "call_end" at bounding box center [394, 305] width 12 height 12
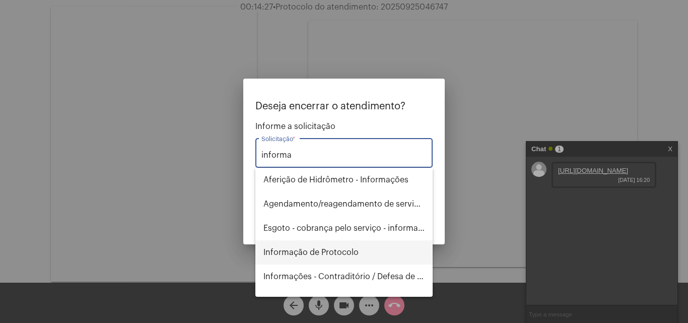
click at [325, 251] on span "Informação de Protocolo" at bounding box center [344, 252] width 161 height 24
type input "Informação de Protocolo"
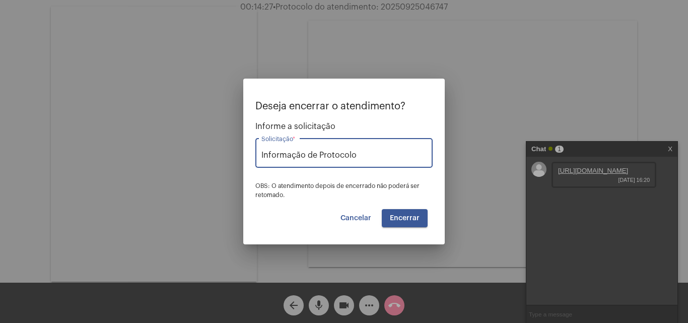
click at [411, 216] on span "Encerrar" at bounding box center [405, 218] width 30 height 7
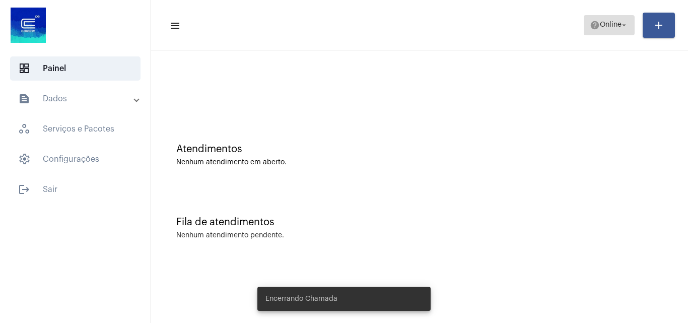
click at [586, 27] on button "help Online arrow_drop_down" at bounding box center [609, 25] width 51 height 20
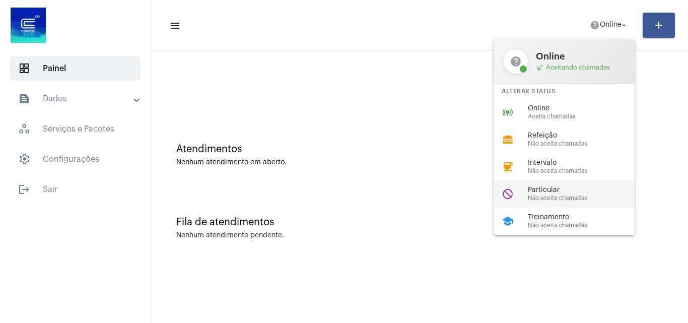
click at [565, 199] on span "Não aceita chamadas" at bounding box center [585, 198] width 115 height 7
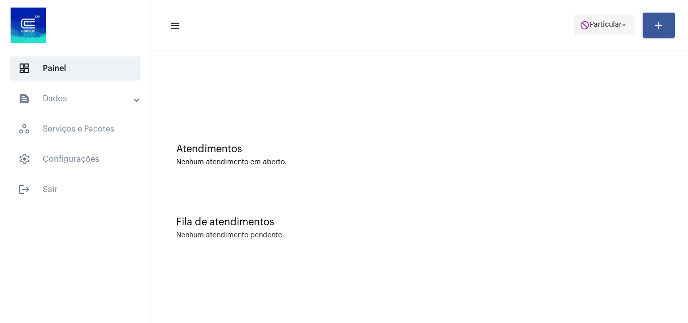
click at [590, 22] on span "Particular" at bounding box center [606, 25] width 32 height 7
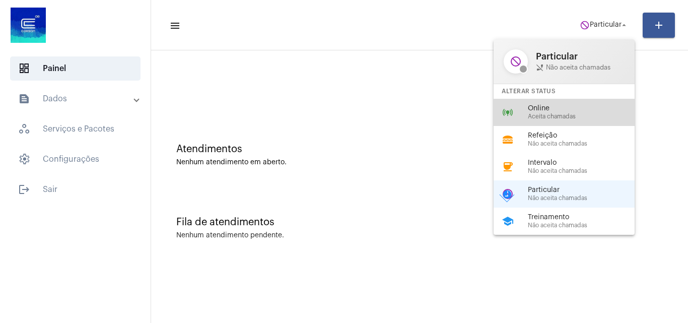
click at [537, 119] on span "Aceita chamadas" at bounding box center [585, 116] width 115 height 7
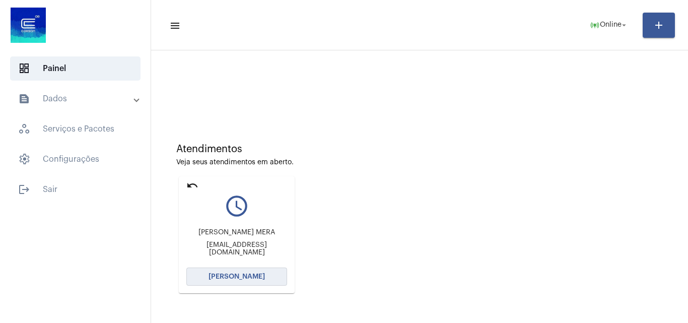
click at [247, 277] on span "Abrir Chamada" at bounding box center [237, 276] width 56 height 7
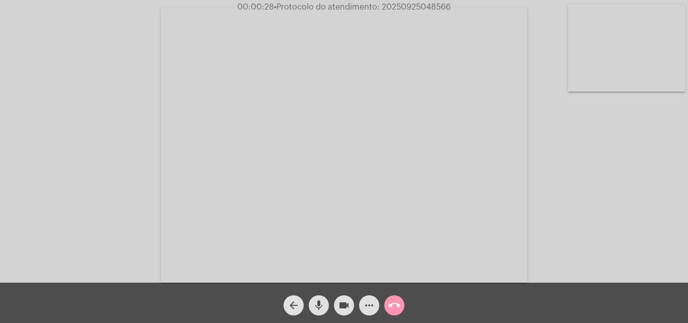
click at [370, 304] on mat-icon "more_horiz" at bounding box center [369, 305] width 12 height 12
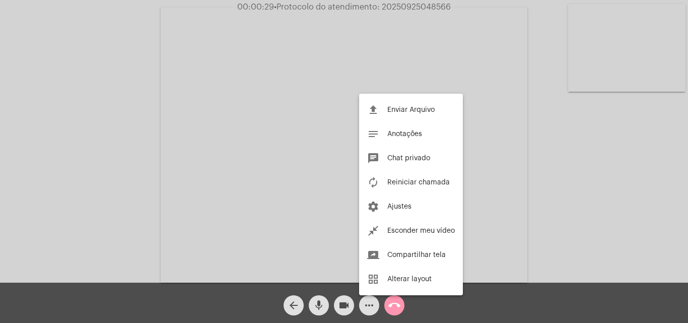
click at [158, 146] on div at bounding box center [344, 161] width 688 height 323
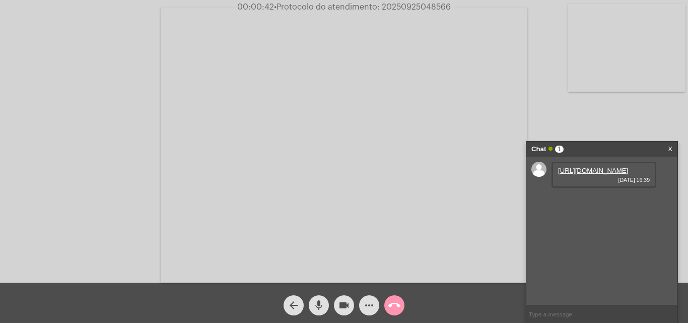
click at [588, 174] on link "https://neft-transfer-bucket.s3.amazonaws.com/temp-078eb336-054f-c80c-047d-9962…" at bounding box center [593, 171] width 70 height 8
click at [576, 203] on link "https://neft-transfer-bucket.s3.amazonaws.com/temp-cecccdf3-52e0-5a95-37a1-a3fe…" at bounding box center [593, 199] width 70 height 8
click at [601, 232] on link "https://neft-transfer-bucket.s3.amazonaws.com/temp-52aedee1-f7c5-3290-059e-5e92…" at bounding box center [593, 228] width 70 height 8
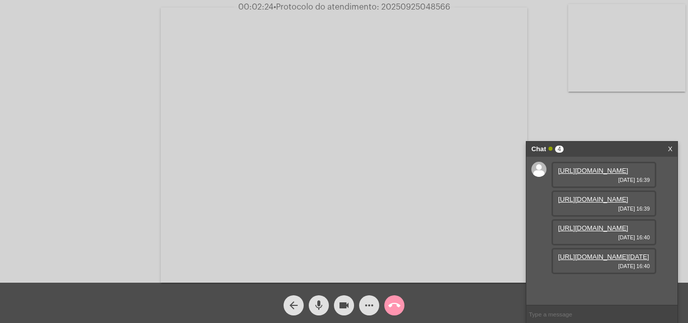
click at [369, 307] on mat-icon "more_horiz" at bounding box center [369, 305] width 12 height 12
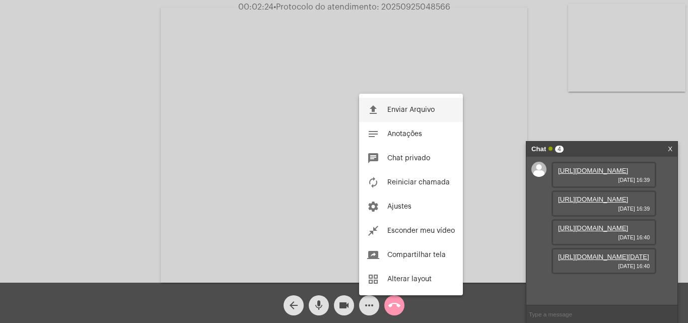
click at [392, 105] on button "file_upload Enviar Arquivo" at bounding box center [411, 110] width 104 height 24
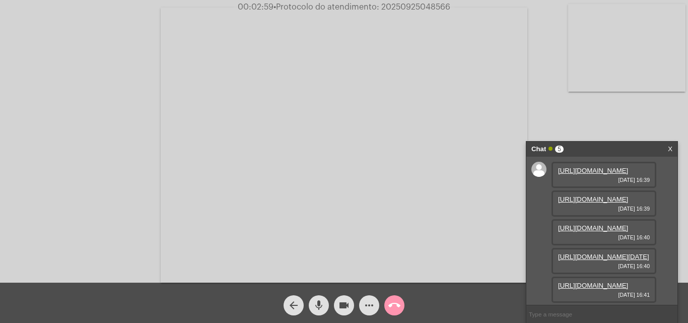
scroll to position [111, 0]
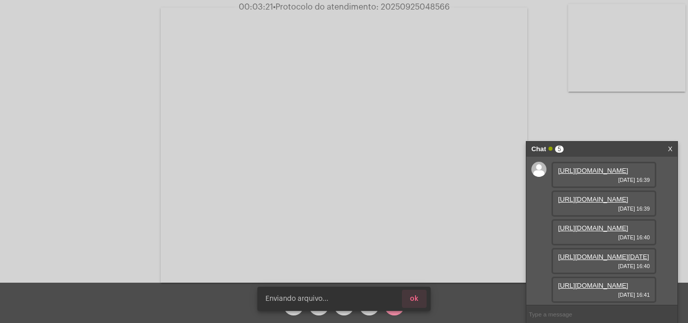
click at [418, 298] on span "ok" at bounding box center [414, 298] width 9 height 7
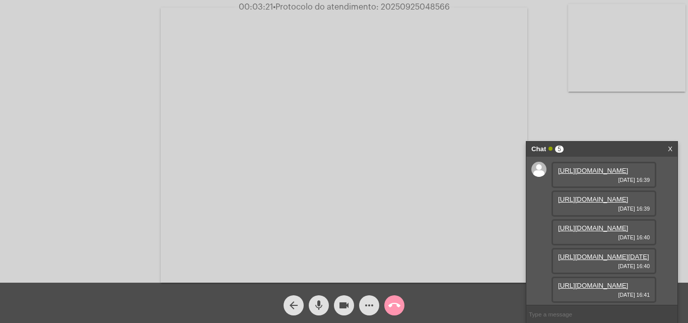
click at [594, 253] on link "https://neft-transfer-bucket.s3.amazonaws.com/temp-34f5de9a-9c78-ac76-f9f5-e9a0…" at bounding box center [603, 257] width 91 height 8
click at [596, 282] on link "https://neft-transfer-bucket.s3.amazonaws.com/temp-104dc11c-4cea-c14f-a9d2-9678…" at bounding box center [593, 286] width 70 height 8
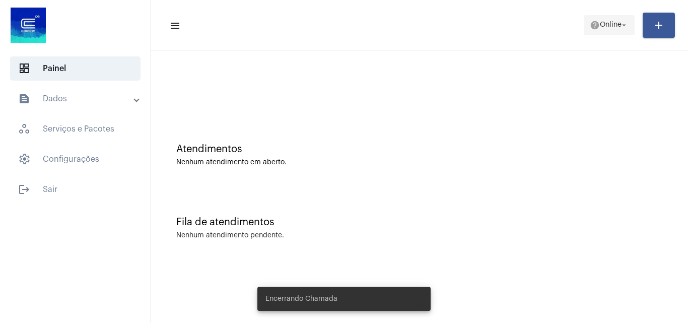
click at [618, 28] on span "Online" at bounding box center [611, 25] width 22 height 7
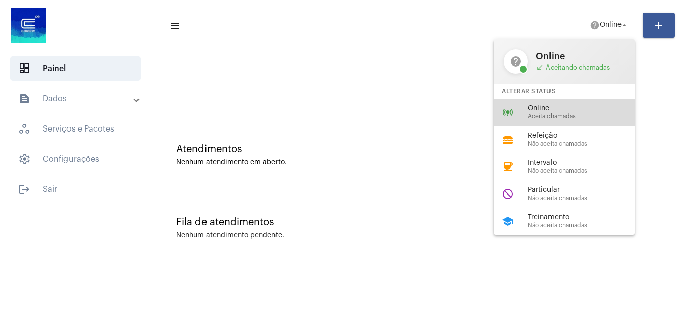
click at [568, 113] on span "Aceita chamadas" at bounding box center [585, 116] width 115 height 7
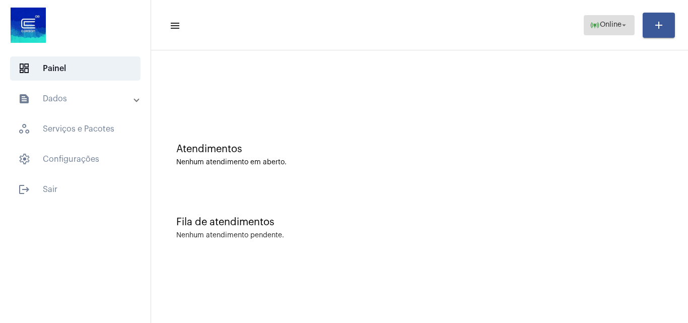
click at [606, 25] on span "Online" at bounding box center [611, 25] width 22 height 7
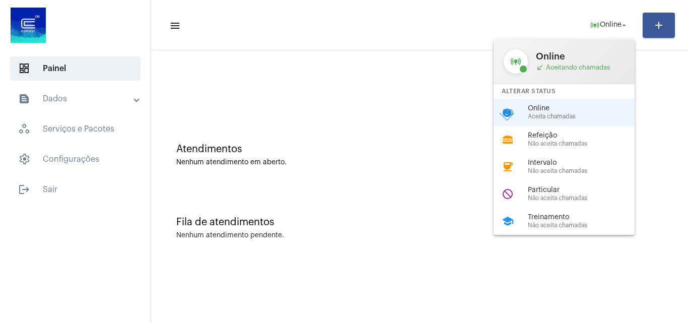
click at [55, 186] on div at bounding box center [344, 161] width 688 height 323
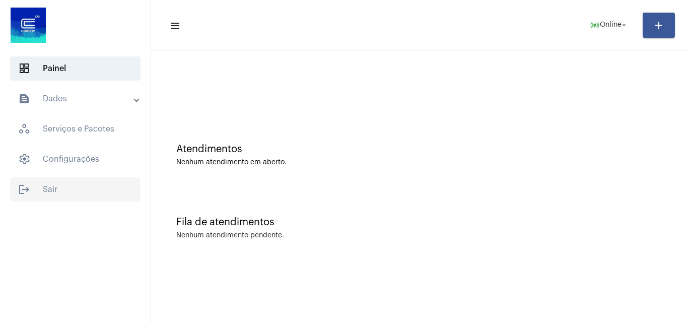
click at [54, 189] on span "logout Sair" at bounding box center [75, 189] width 130 height 24
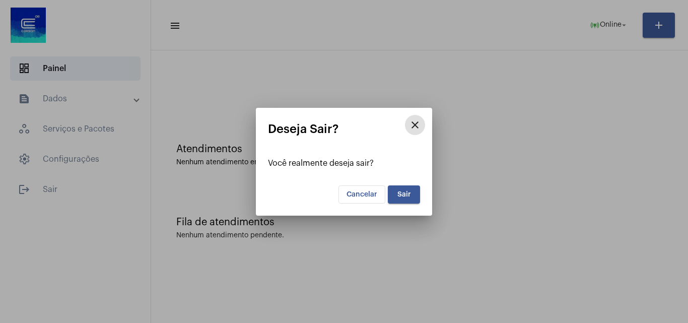
click at [405, 193] on span "Sair" at bounding box center [405, 194] width 14 height 7
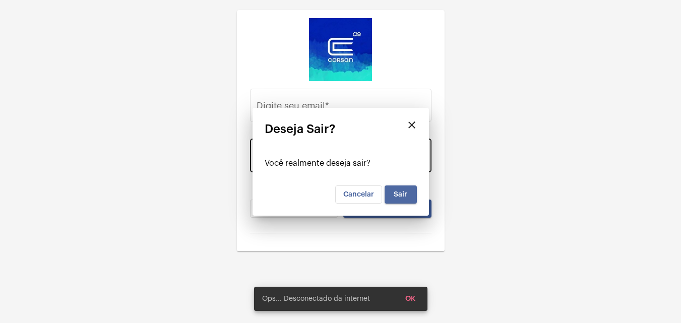
type input "[EMAIL_ADDRESS][PERSON_NAME][DOMAIN_NAME]"
